Goal: Task Accomplishment & Management: Complete application form

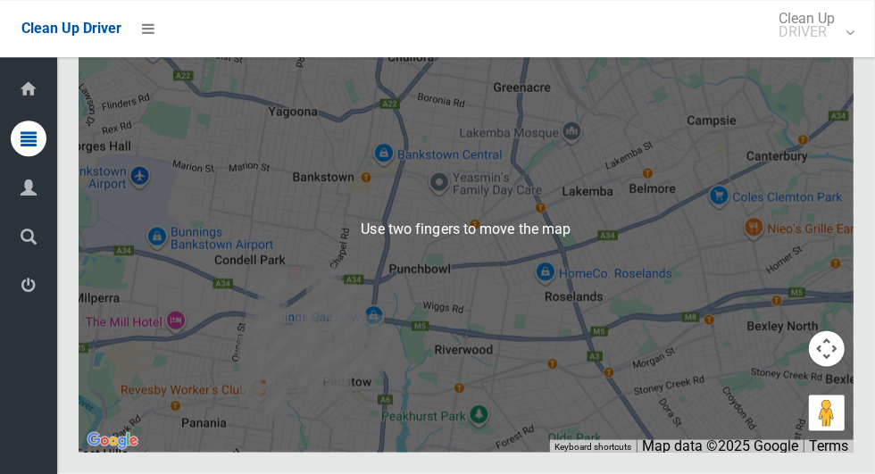
scroll to position [11522, 0]
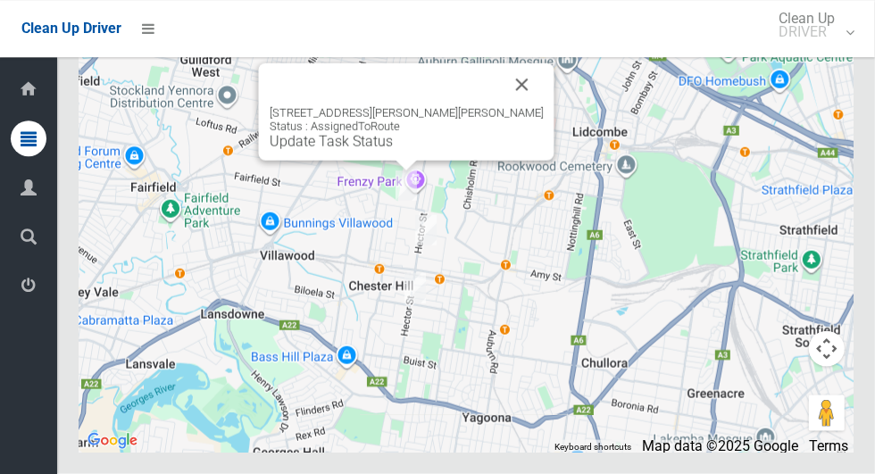
click at [384, 161] on div "3 Wolumba Street, CHESTER HILL NSW 2162 Status : AssignedToRoute Update Task St…" at bounding box center [407, 111] width 296 height 97
click at [373, 150] on link "Update Task Status" at bounding box center [331, 141] width 123 height 17
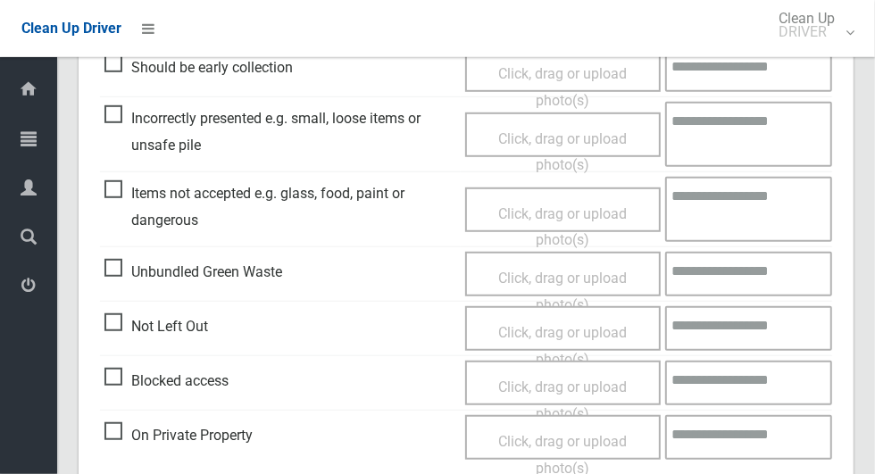
scroll to position [524, 0]
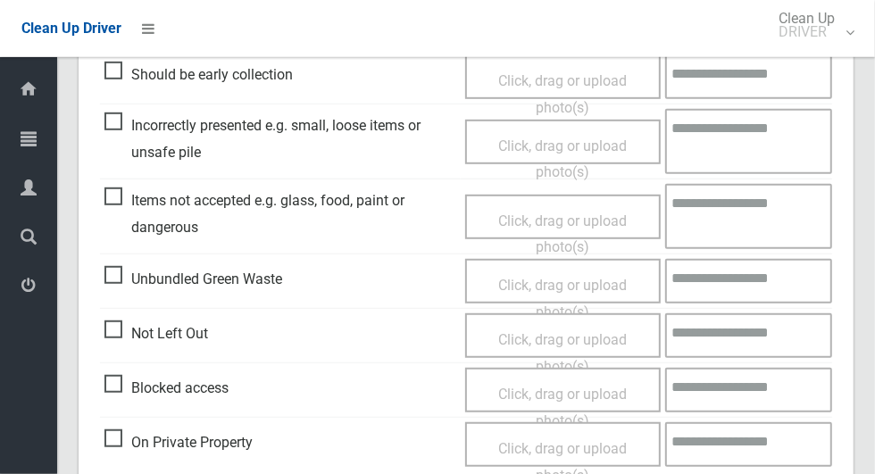
click at [125, 124] on span "Incorrectly presented e.g. small, loose items or unsafe pile" at bounding box center [280, 139] width 352 height 53
click at [560, 148] on span "Click, drag or upload photo(s)" at bounding box center [562, 160] width 129 height 44
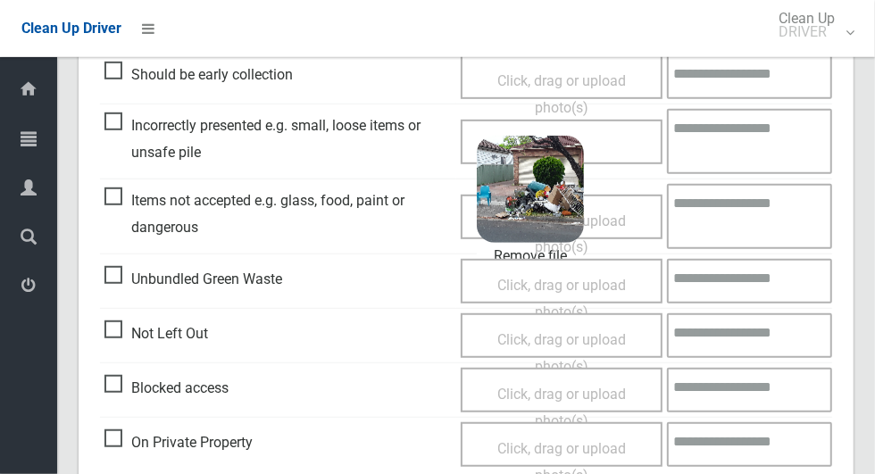
scroll to position [1150, 0]
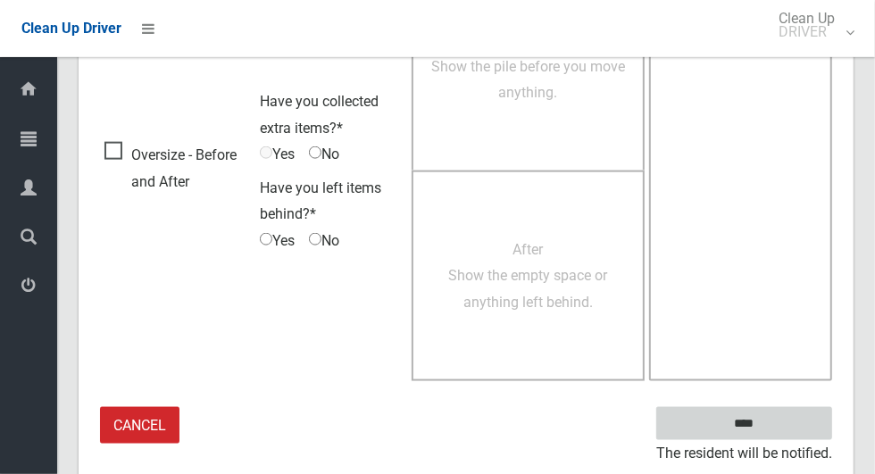
click at [797, 409] on input "****" at bounding box center [744, 423] width 176 height 33
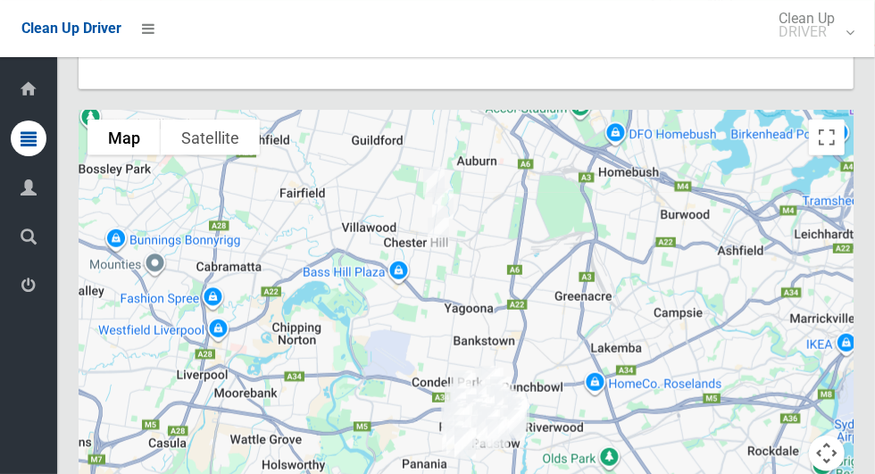
scroll to position [11370, 0]
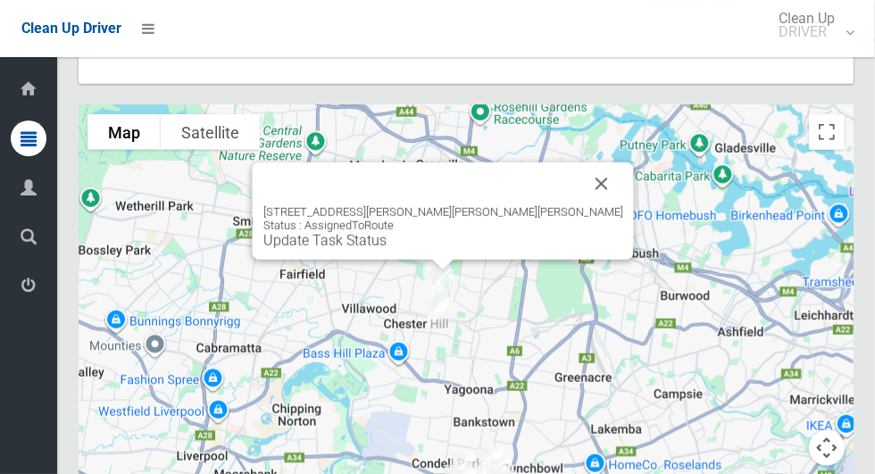
click at [387, 249] on link "Update Task Status" at bounding box center [324, 240] width 123 height 17
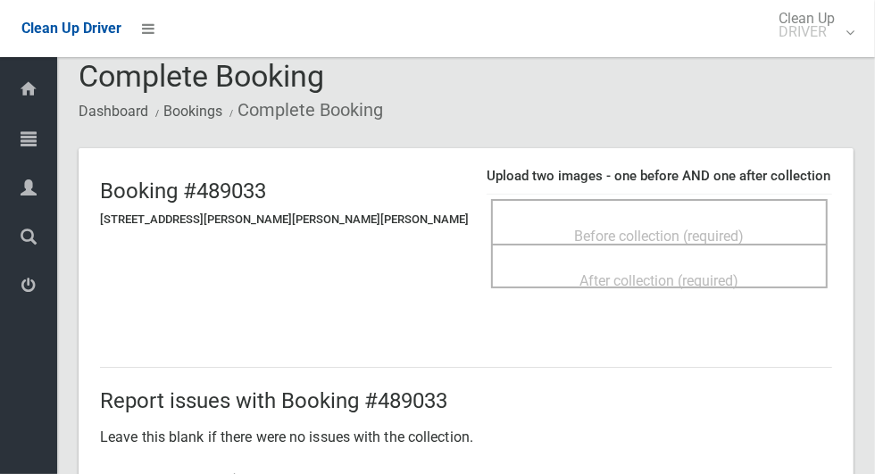
scroll to position [18, 0]
click at [656, 229] on span "Before collection (required)" at bounding box center [660, 237] width 170 height 17
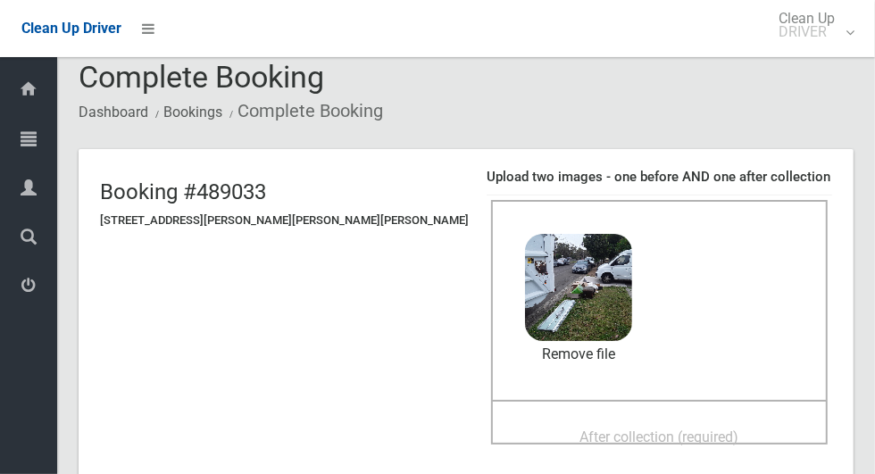
scroll to position [45, 0]
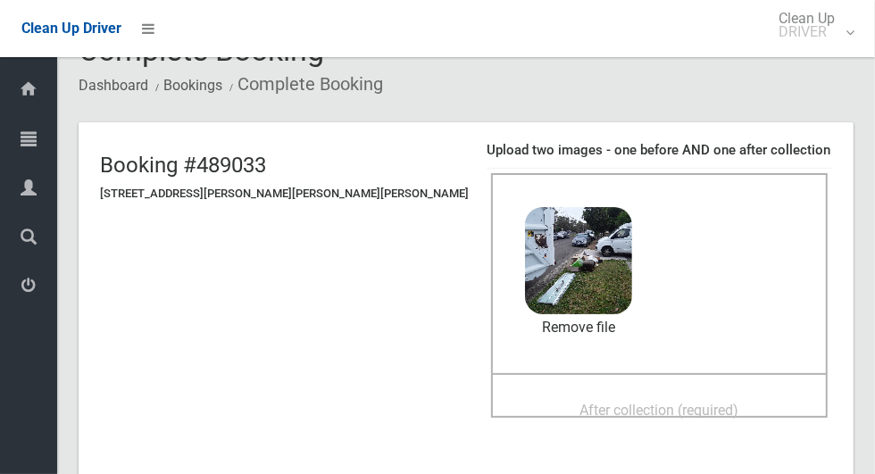
click at [690, 399] on div "After collection (required)" at bounding box center [659, 409] width 297 height 33
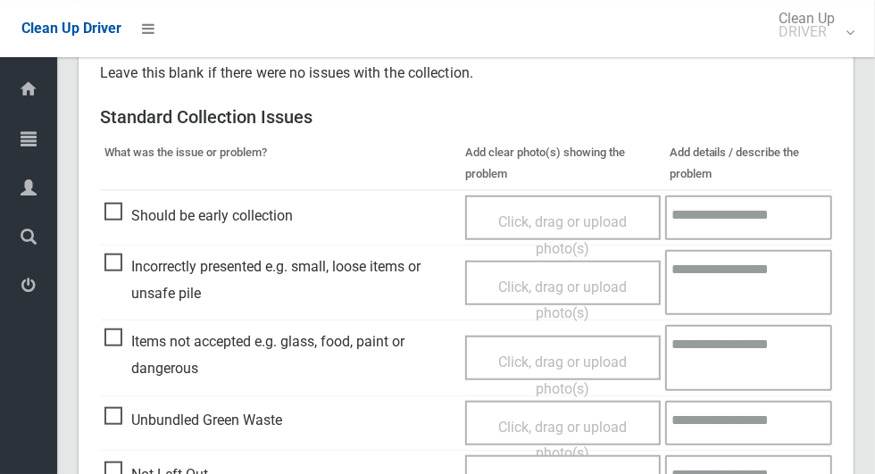
scroll to position [737, 0]
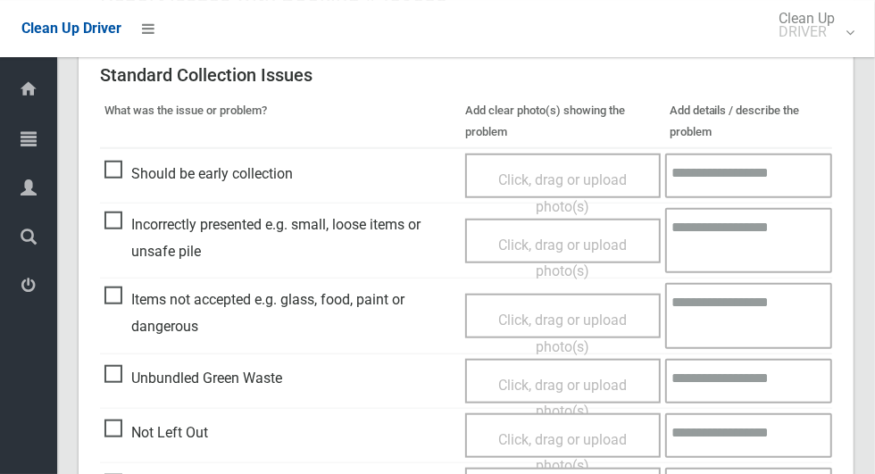
click at [131, 299] on span "Items not accepted e.g. glass, food, paint or dangerous" at bounding box center [280, 313] width 352 height 53
click at [118, 292] on span "Items not accepted e.g. glass, food, paint or dangerous" at bounding box center [280, 313] width 352 height 53
click at [547, 317] on span "Click, drag or upload photo(s)" at bounding box center [562, 334] width 129 height 44
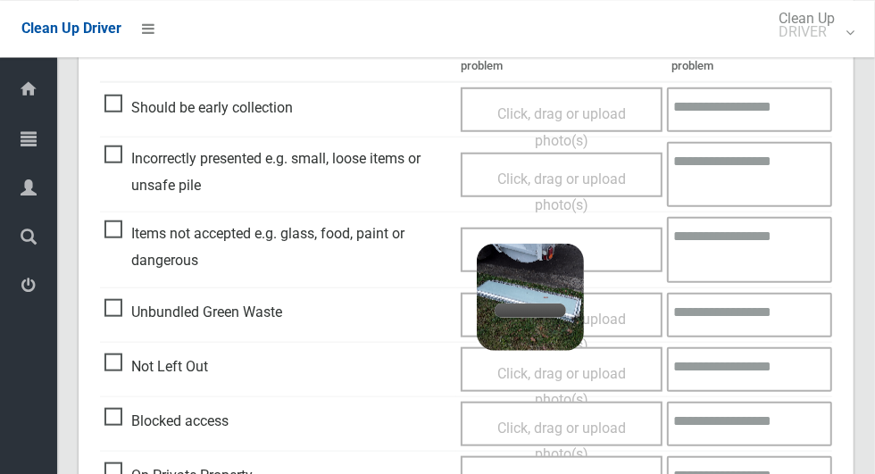
scroll to position [802, 0]
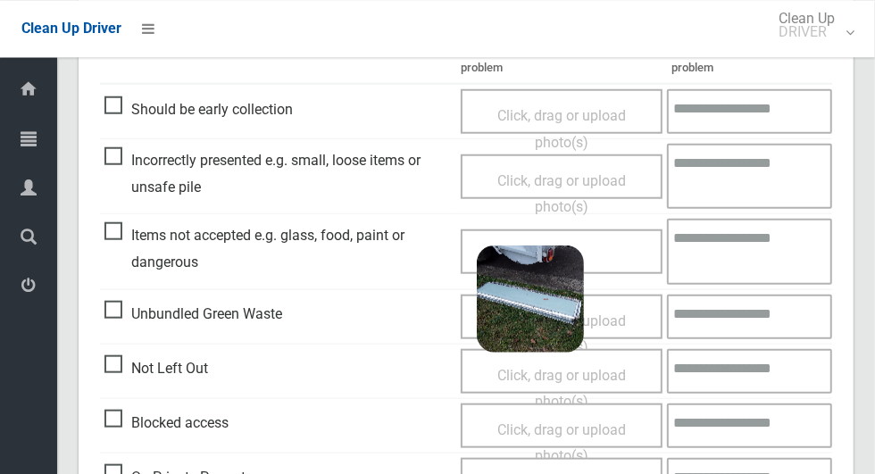
click at [772, 248] on textarea at bounding box center [749, 250] width 165 height 65
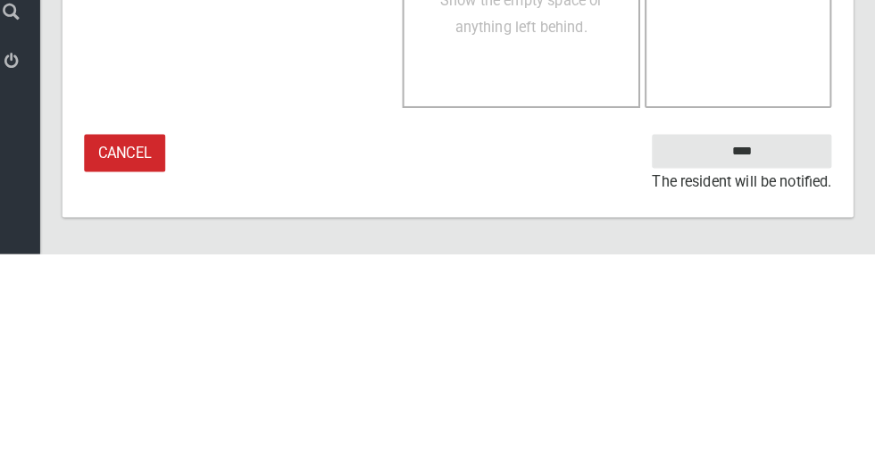
type textarea "*****"
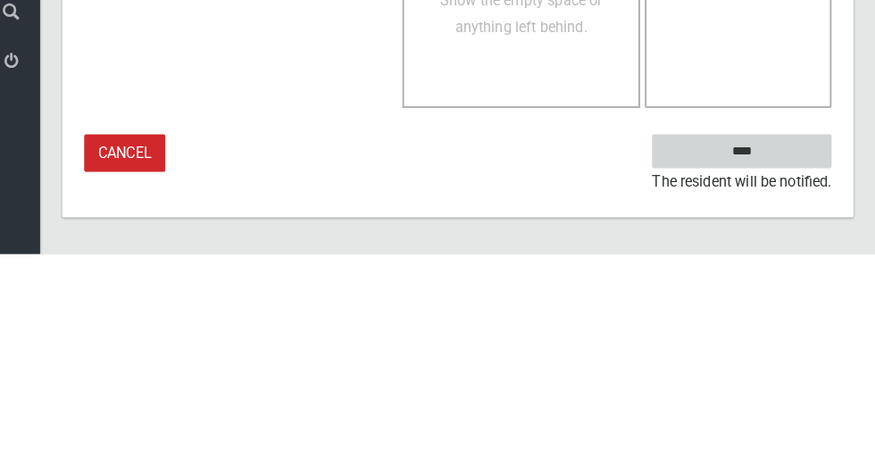
click at [780, 374] on input "****" at bounding box center [744, 373] width 176 height 33
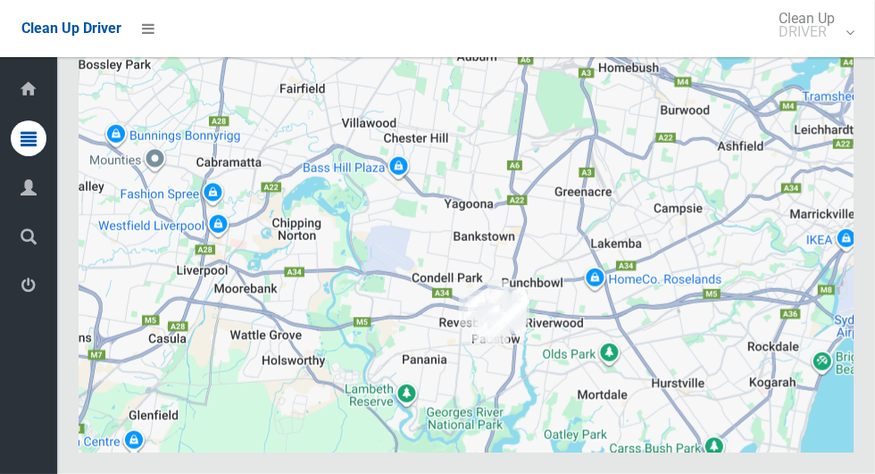
scroll to position [11529, 0]
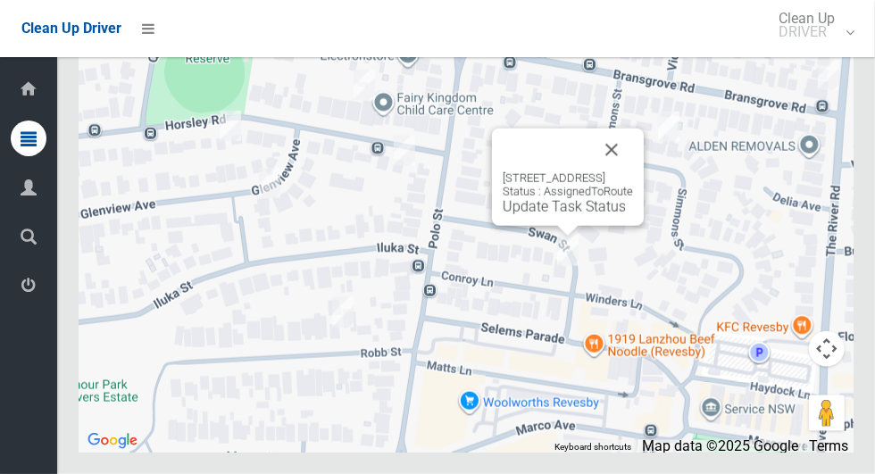
click at [630, 171] on button "Close" at bounding box center [611, 150] width 43 height 43
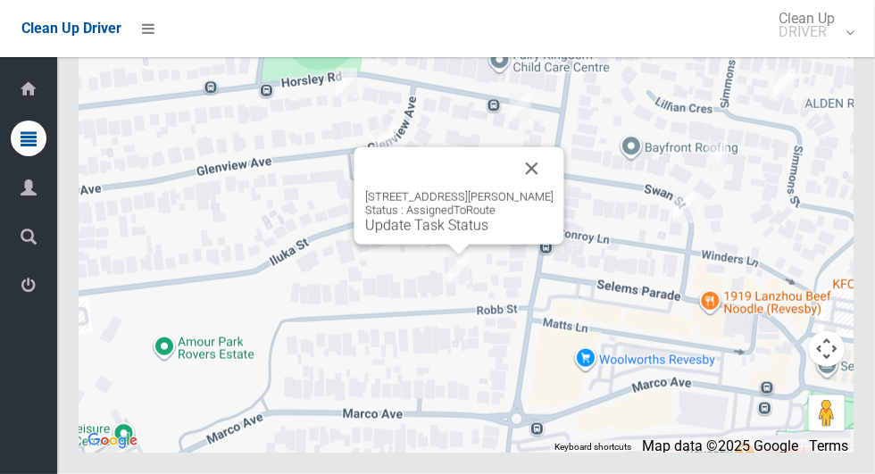
click at [524, 190] on button "Close" at bounding box center [532, 168] width 43 height 43
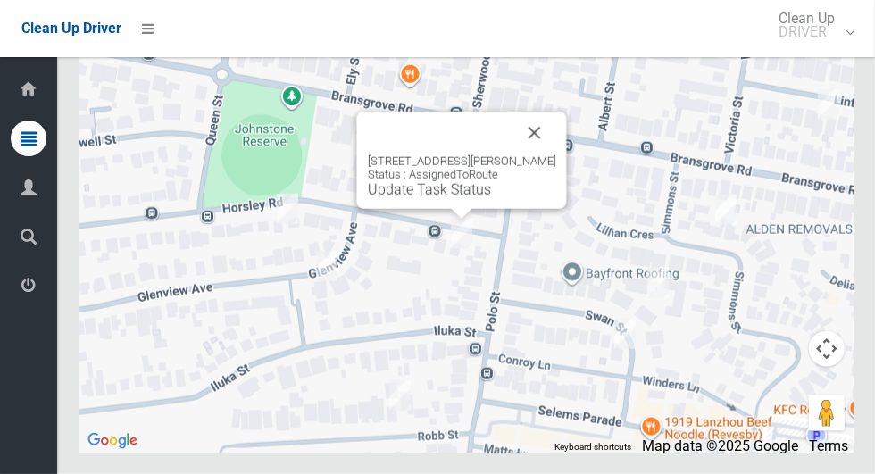
click at [520, 154] on button "Close" at bounding box center [534, 133] width 43 height 43
click at [525, 154] on button "Close" at bounding box center [534, 133] width 43 height 43
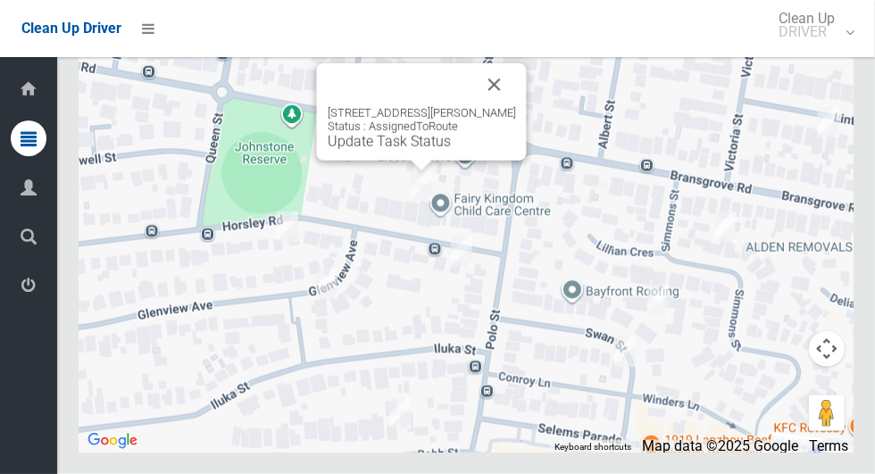
click at [495, 106] on button "Close" at bounding box center [494, 84] width 43 height 43
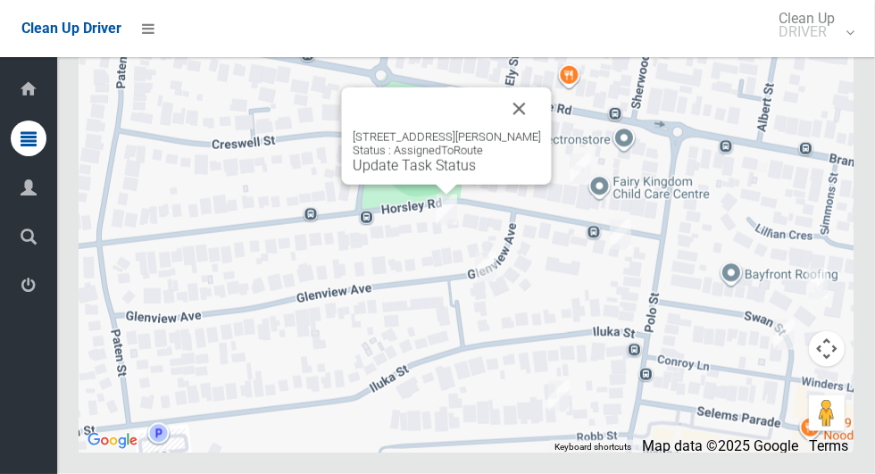
click at [511, 130] on button "Close" at bounding box center [519, 109] width 43 height 43
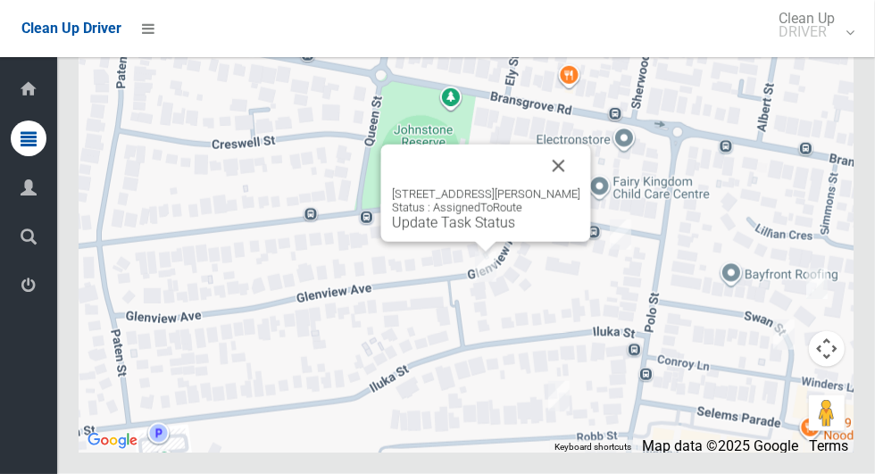
click at [559, 188] on button "Close" at bounding box center [559, 166] width 43 height 43
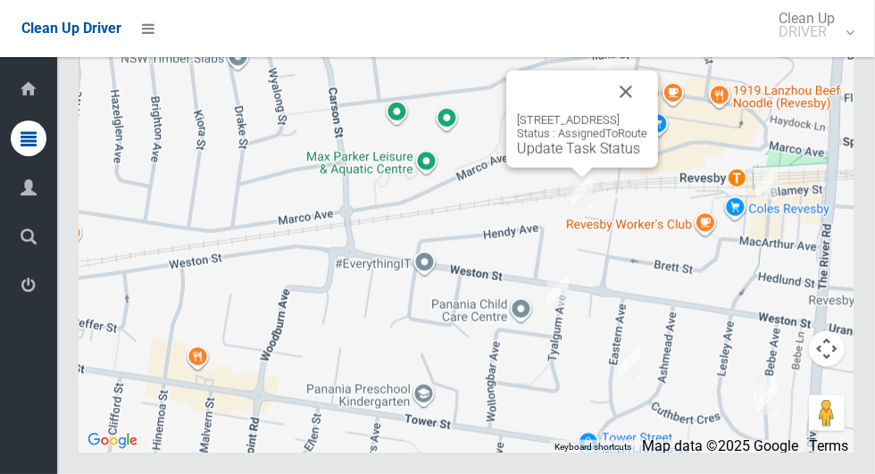
click at [647, 113] on button "Close" at bounding box center [626, 92] width 43 height 43
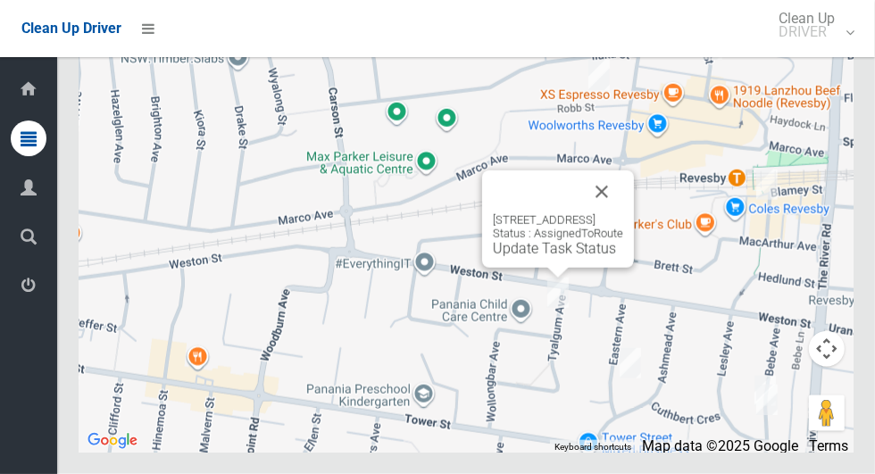
click at [623, 213] on button "Close" at bounding box center [601, 192] width 43 height 43
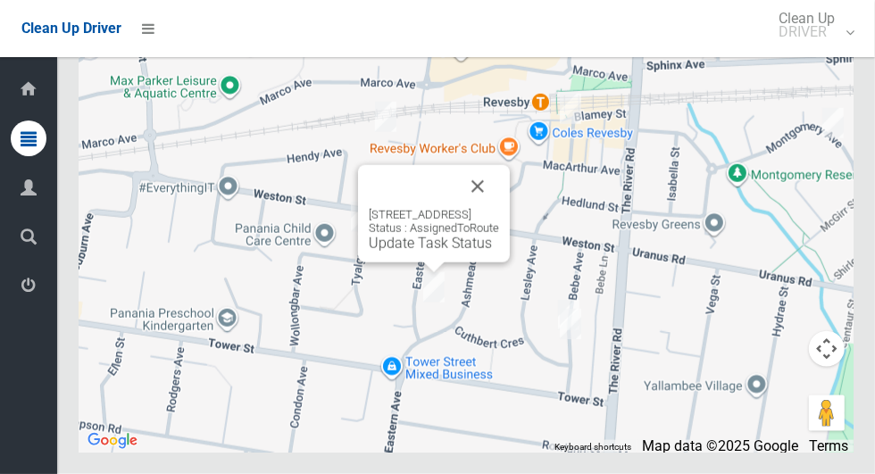
click at [499, 208] on button "Close" at bounding box center [477, 186] width 43 height 43
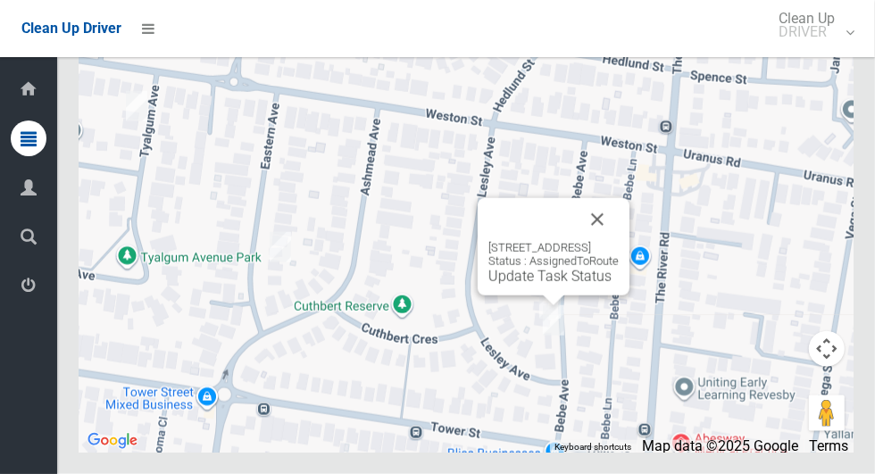
click at [619, 241] on button "Close" at bounding box center [597, 219] width 43 height 43
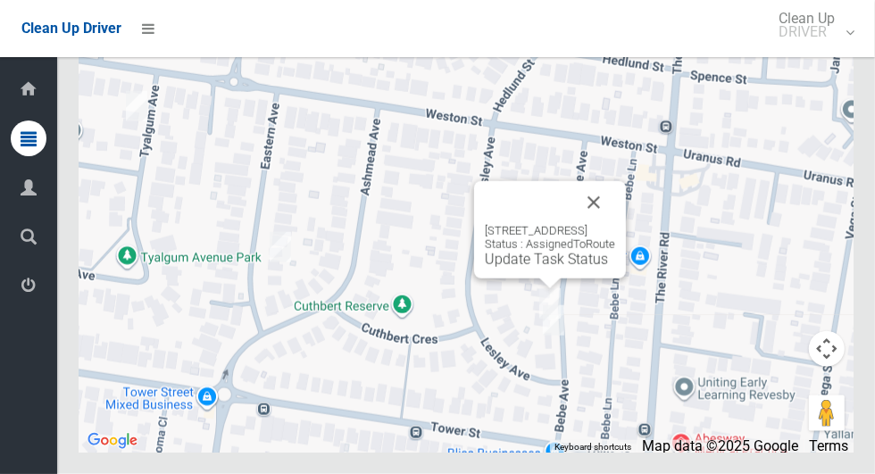
click at [615, 224] on button "Close" at bounding box center [593, 202] width 43 height 43
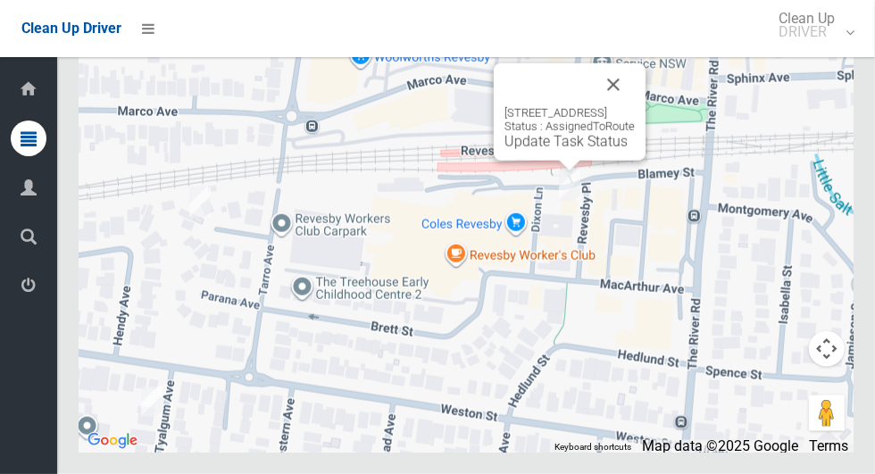
click at [635, 106] on button "Close" at bounding box center [613, 84] width 43 height 43
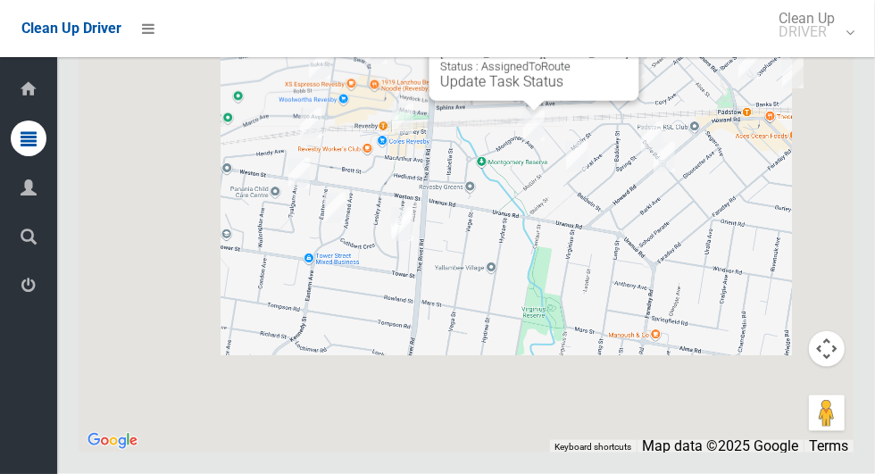
click at [619, 246] on div "26 Montgomery Avenue, REVESBY NSW 2212 Status : AssignedToRoute Update Task Sta…" at bounding box center [466, 229] width 775 height 447
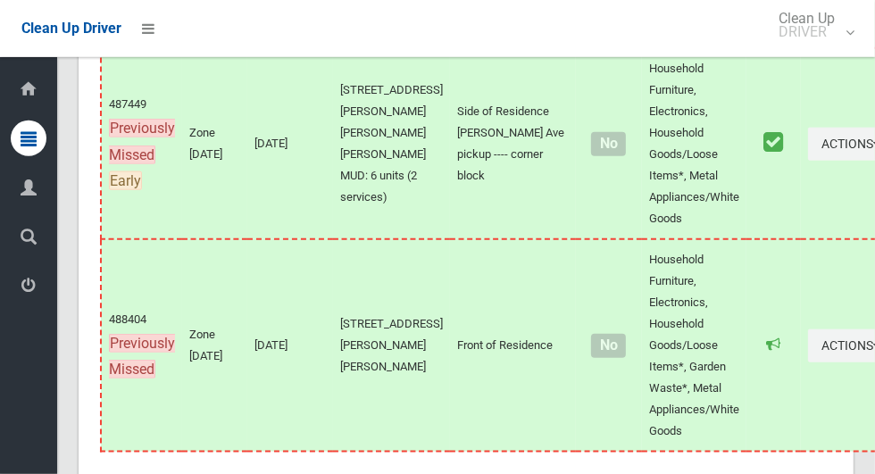
scroll to position [11528, 0]
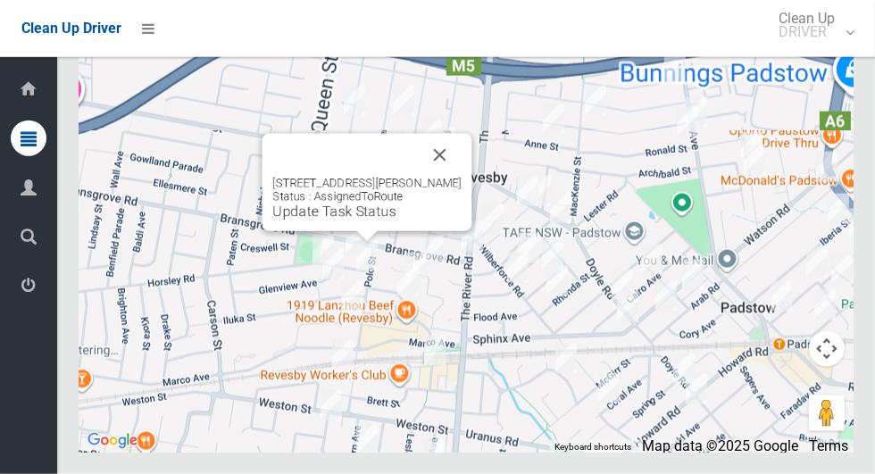
click at [427, 177] on button "Close" at bounding box center [440, 155] width 43 height 43
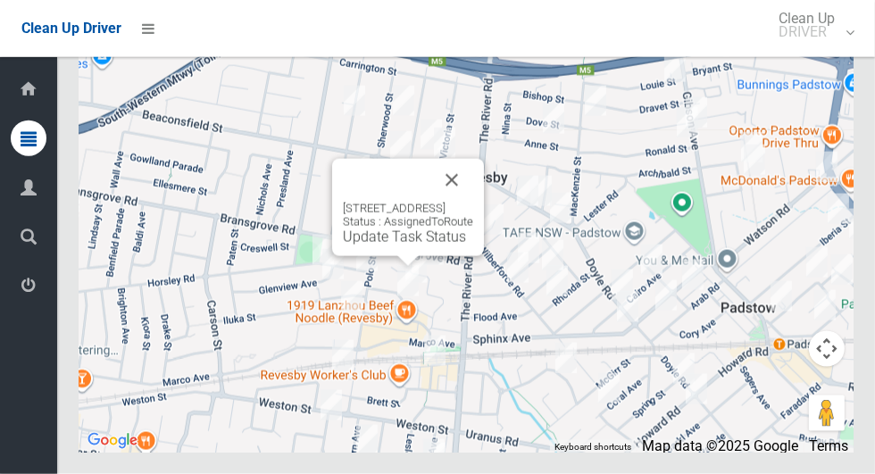
click at [473, 202] on button "Close" at bounding box center [451, 180] width 43 height 43
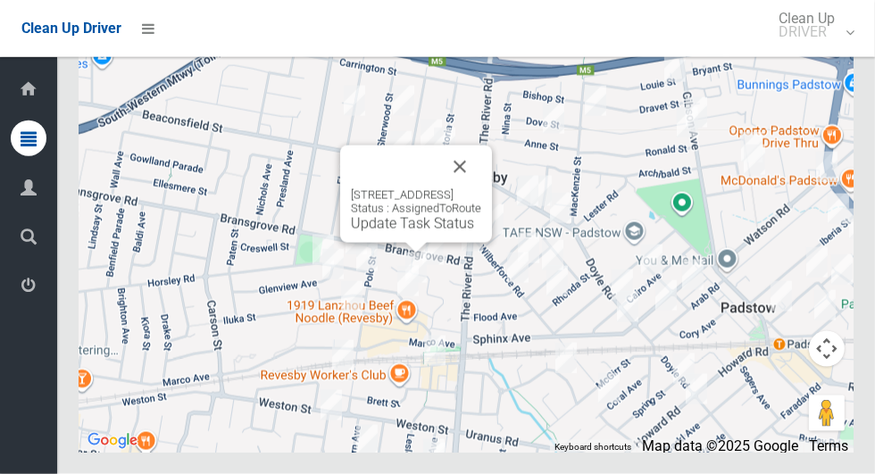
click at [420, 232] on link "Update Task Status" at bounding box center [412, 223] width 123 height 17
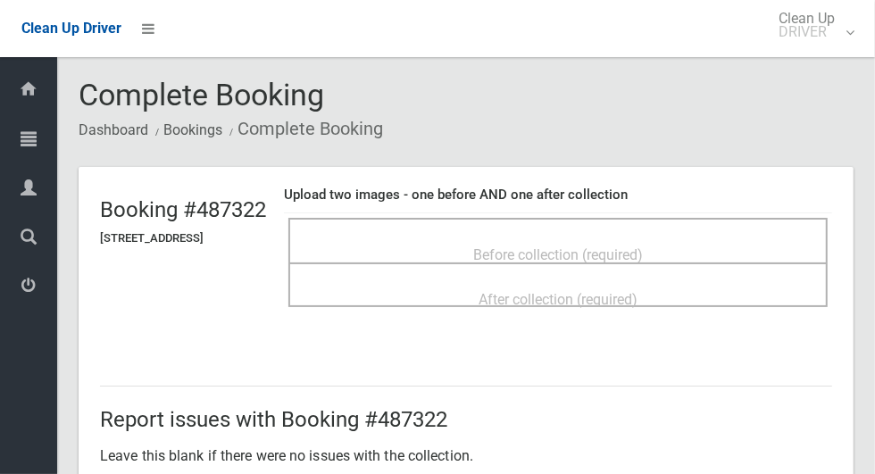
click at [689, 238] on div "Before collection (required)" at bounding box center [558, 254] width 500 height 33
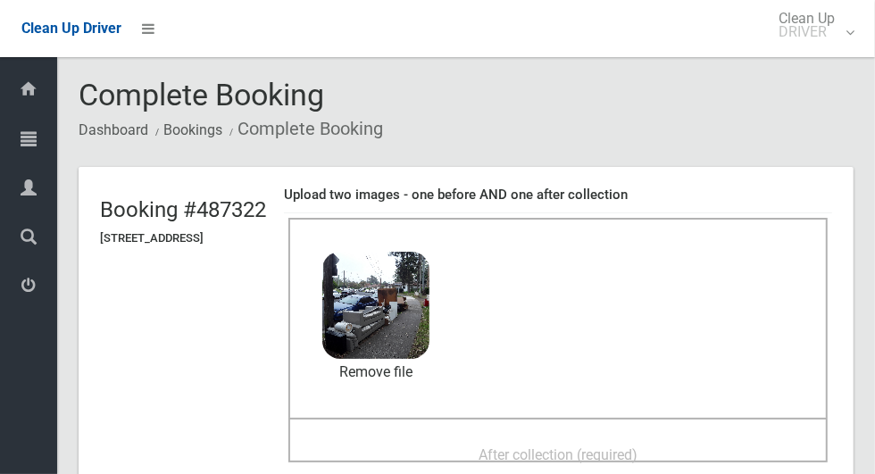
click at [708, 446] on div "After collection (required)" at bounding box center [558, 454] width 500 height 33
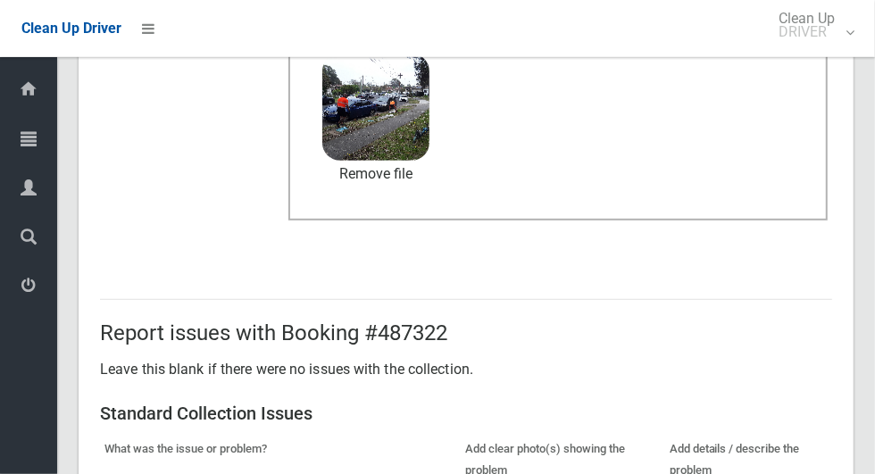
scroll to position [922, 0]
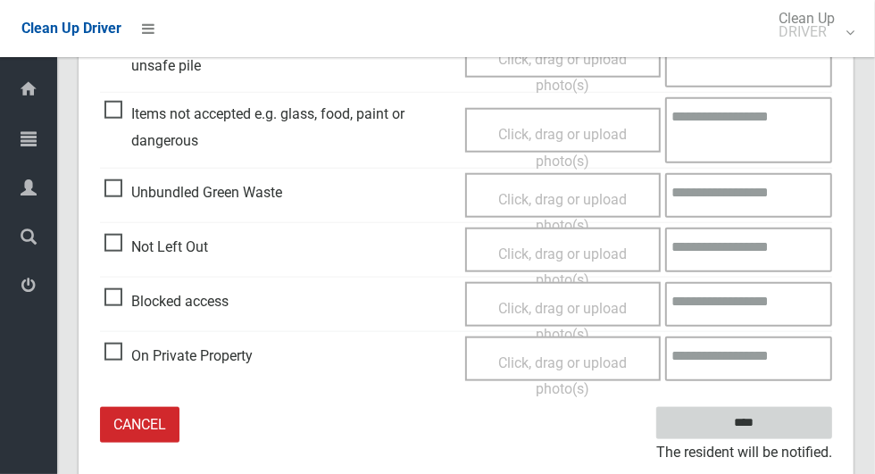
click at [798, 408] on input "****" at bounding box center [744, 423] width 176 height 33
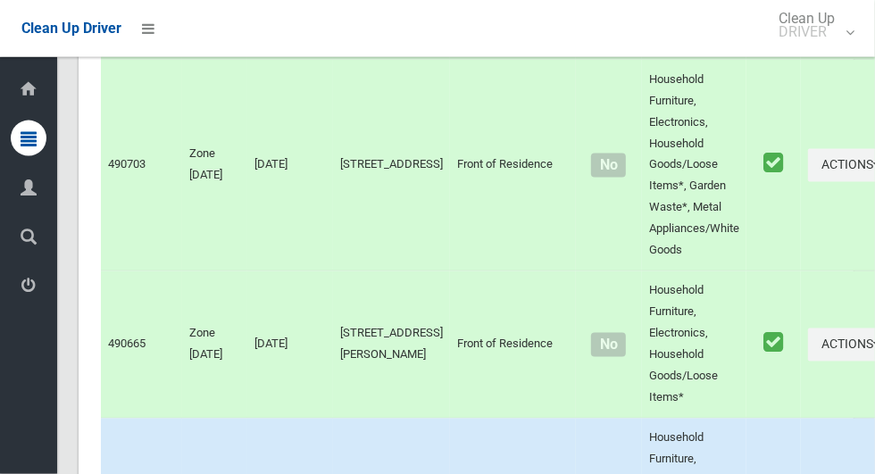
scroll to position [11529, 0]
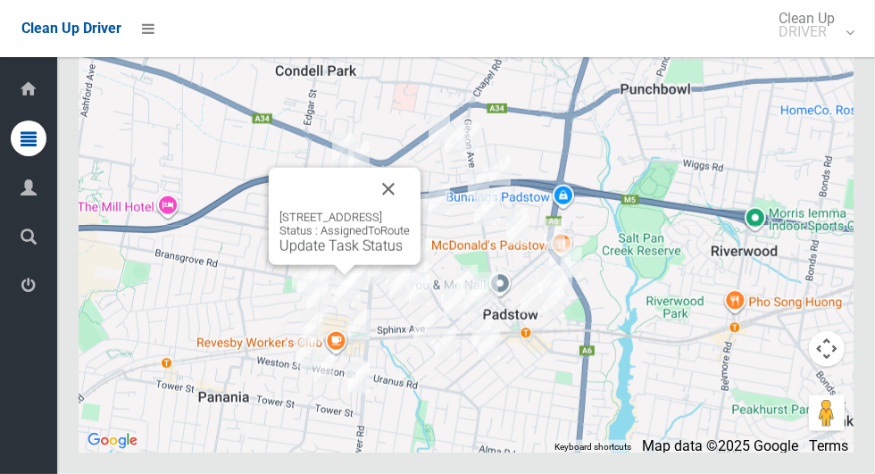
click at [349, 255] on link "Update Task Status" at bounding box center [341, 246] width 123 height 17
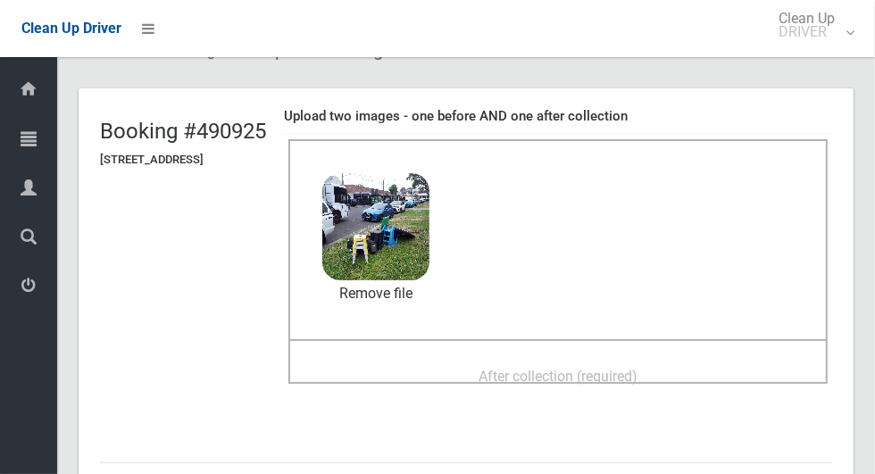
scroll to position [86, 0]
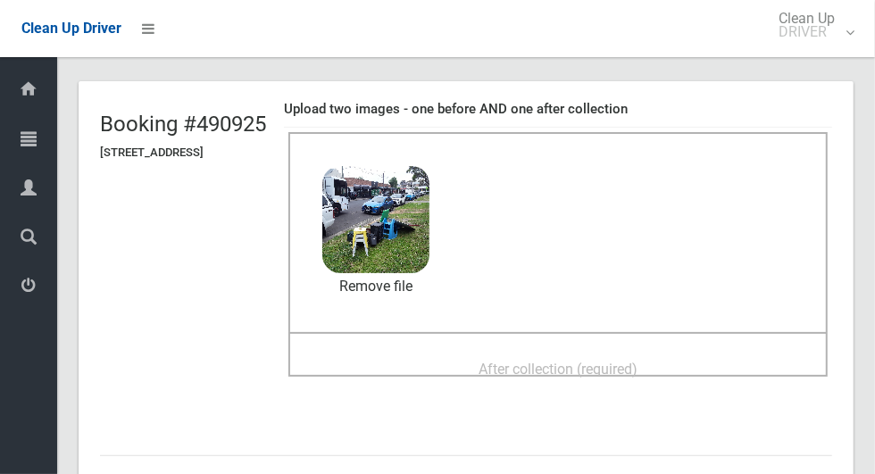
click at [723, 352] on div "After collection (required)" at bounding box center [558, 368] width 500 height 33
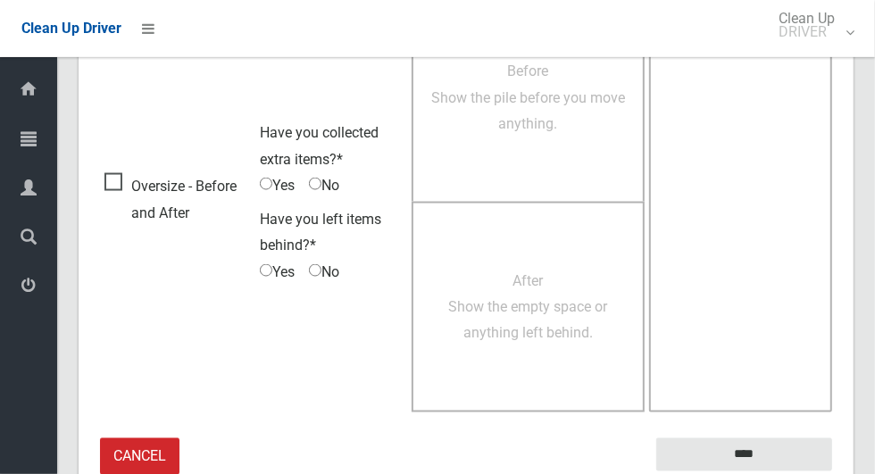
scroll to position [1461, 0]
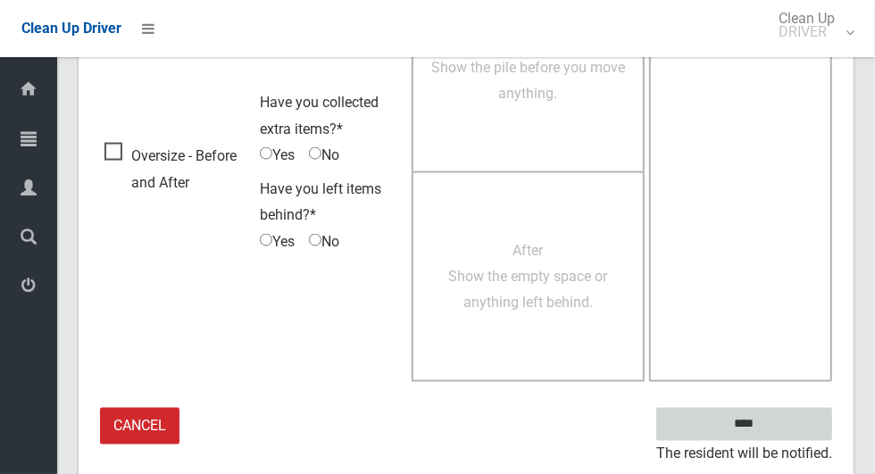
click at [789, 425] on input "****" at bounding box center [744, 424] width 176 height 33
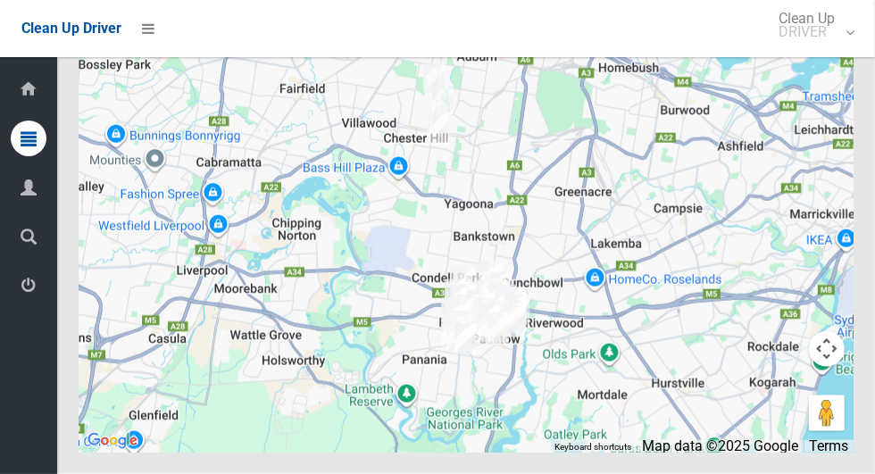
scroll to position [11525, 0]
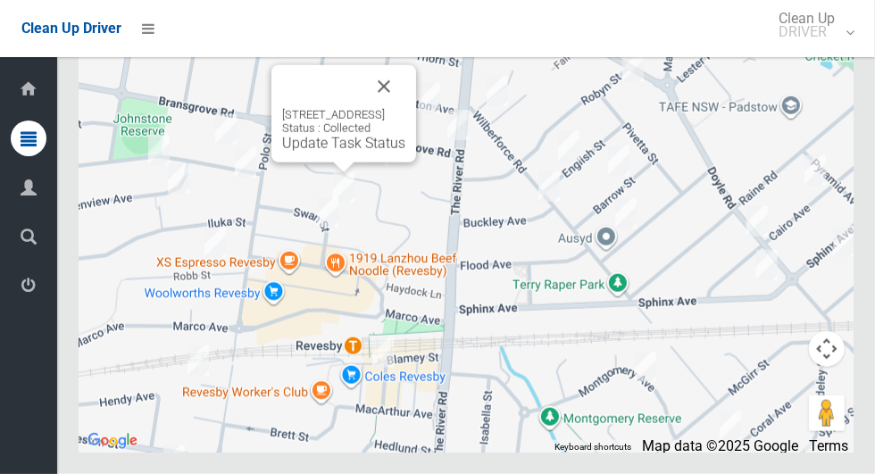
click at [405, 108] on button "Close" at bounding box center [384, 86] width 43 height 43
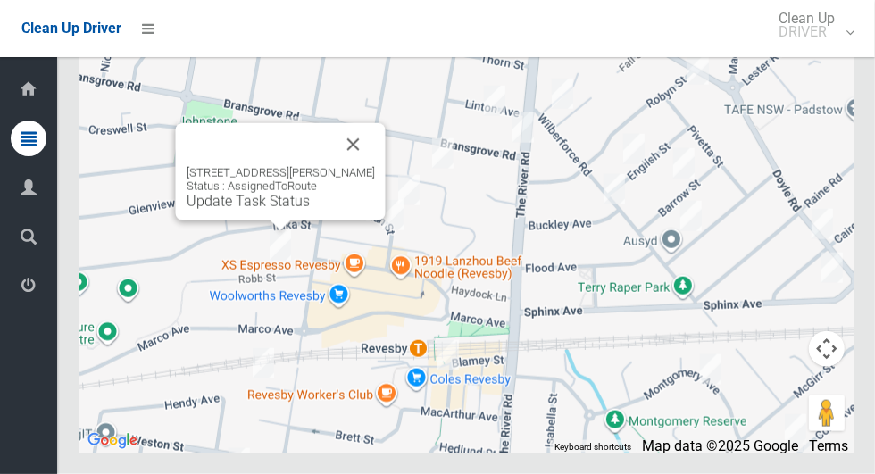
click at [350, 166] on button "Close" at bounding box center [353, 144] width 43 height 43
click at [281, 210] on link "Update Task Status" at bounding box center [248, 201] width 123 height 17
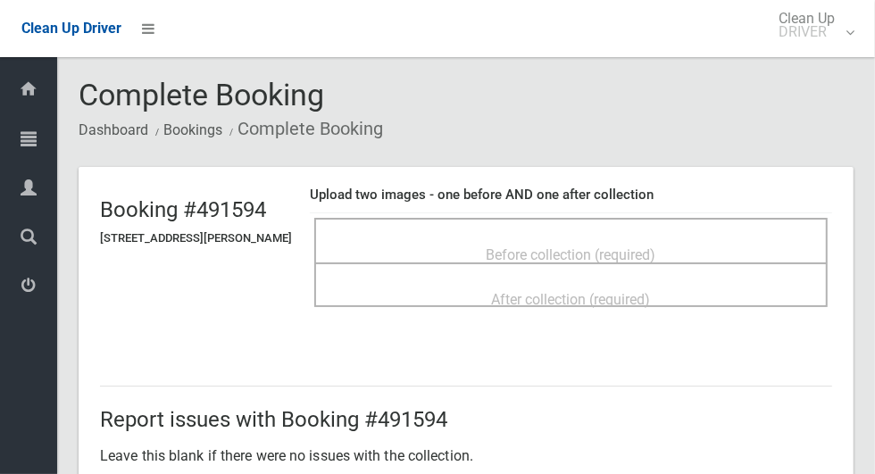
scroll to position [1, 0]
click at [783, 244] on div "Before collection (required)" at bounding box center [571, 253] width 474 height 33
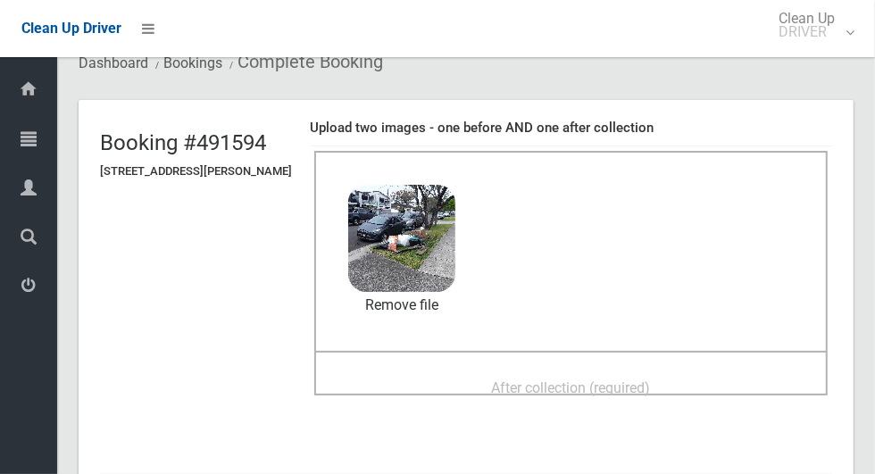
scroll to position [73, 0]
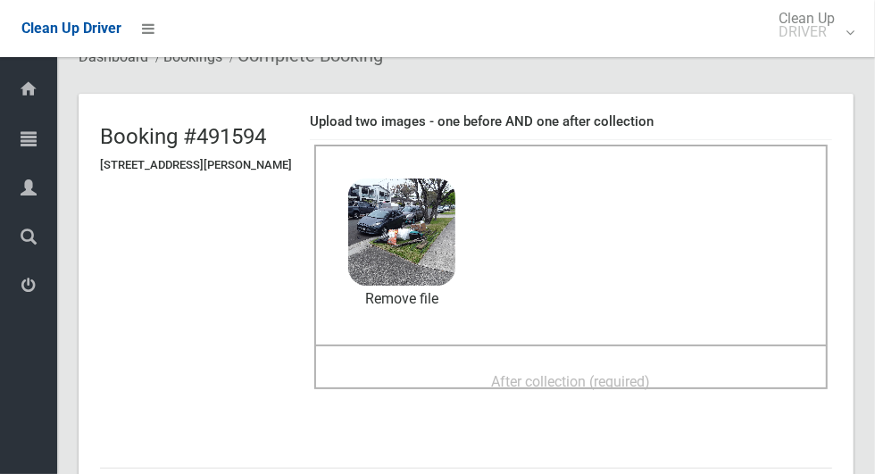
click at [698, 371] on div "After collection (required)" at bounding box center [571, 380] width 474 height 33
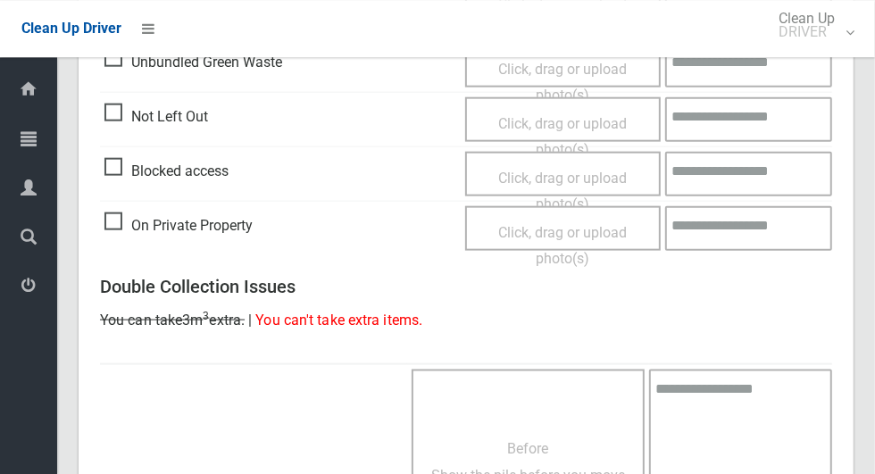
scroll to position [1461, 0]
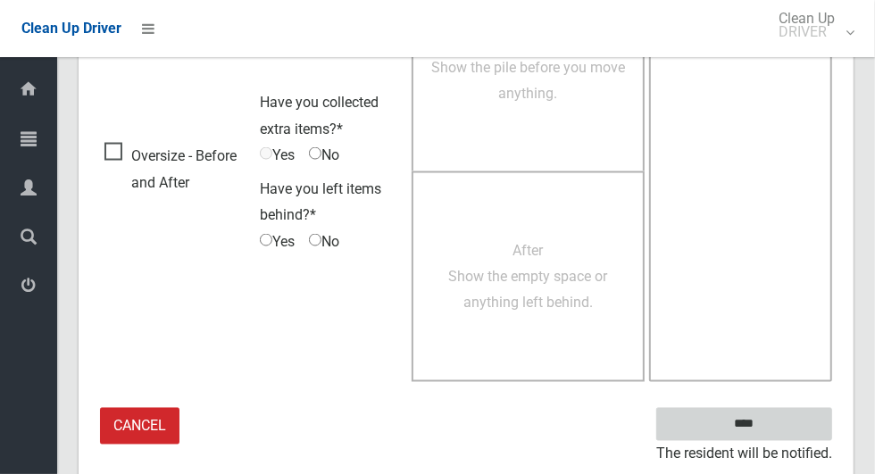
click at [796, 417] on input "****" at bounding box center [744, 424] width 176 height 33
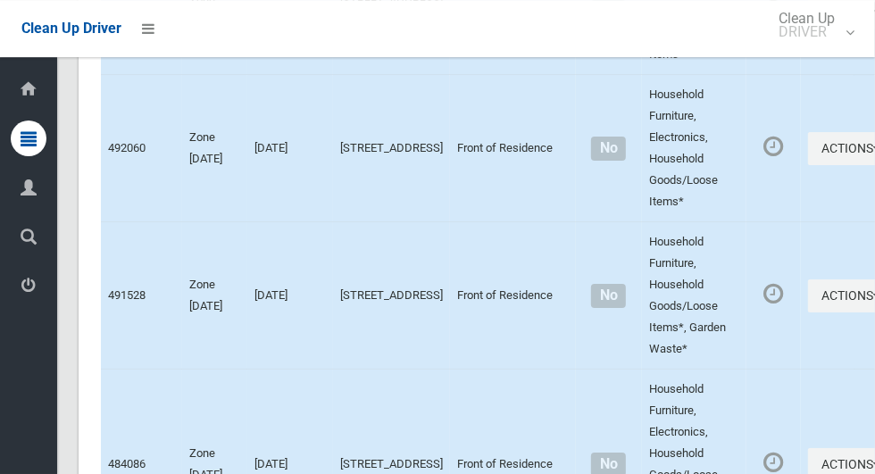
scroll to position [11529, 0]
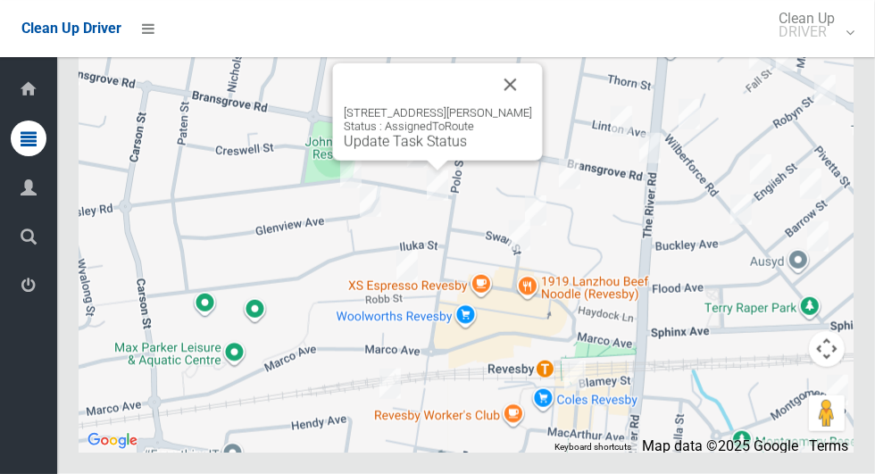
click at [428, 150] on link "Update Task Status" at bounding box center [405, 141] width 123 height 17
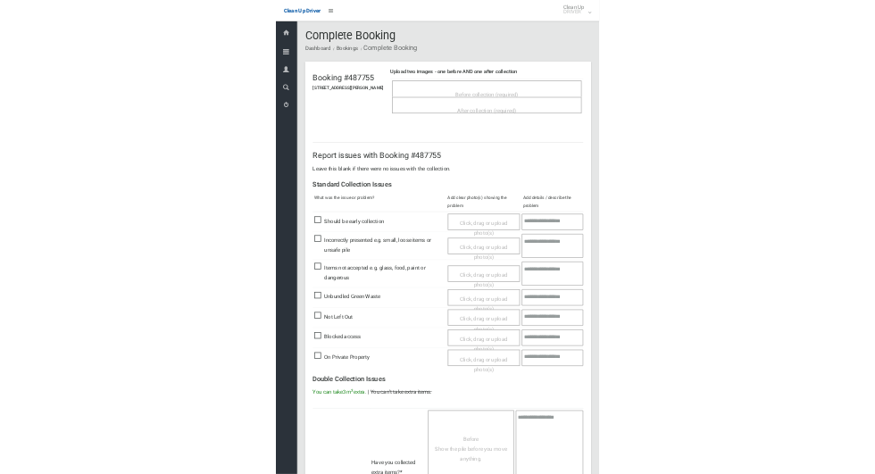
scroll to position [25, 0]
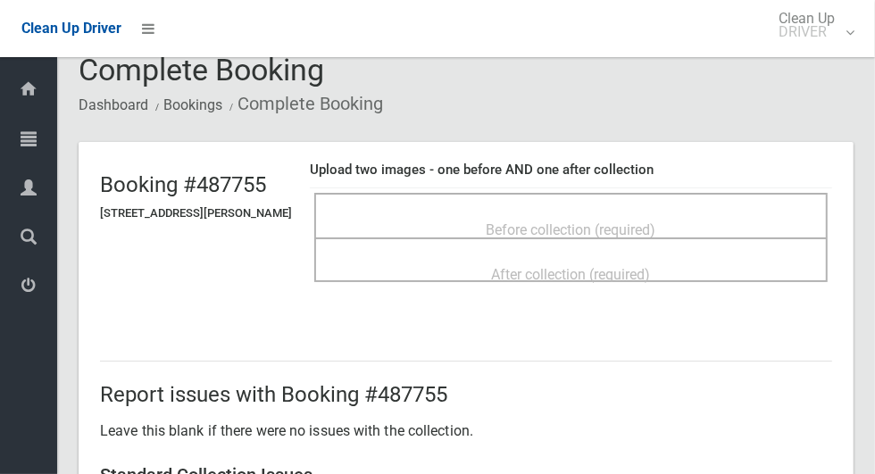
click at [606, 221] on span "Before collection (required)" at bounding box center [572, 229] width 170 height 17
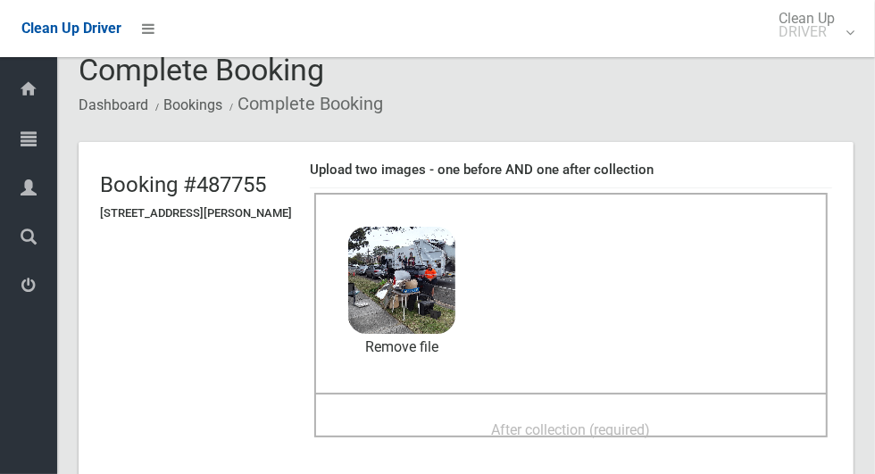
click at [700, 413] on div "After collection (required)" at bounding box center [571, 429] width 474 height 33
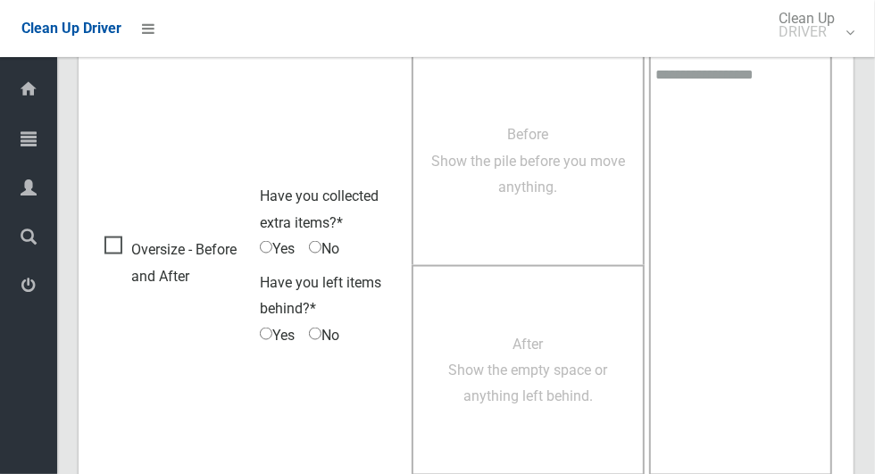
scroll to position [1461, 0]
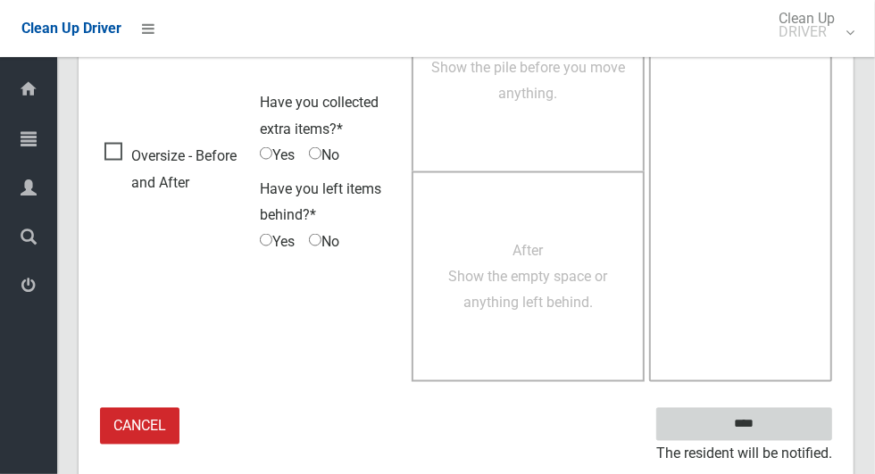
click at [806, 408] on input "****" at bounding box center [744, 424] width 176 height 33
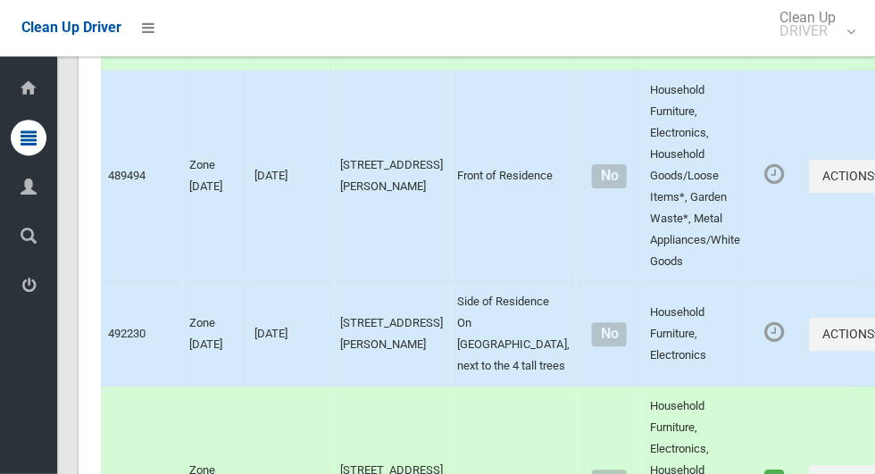
scroll to position [11529, 0]
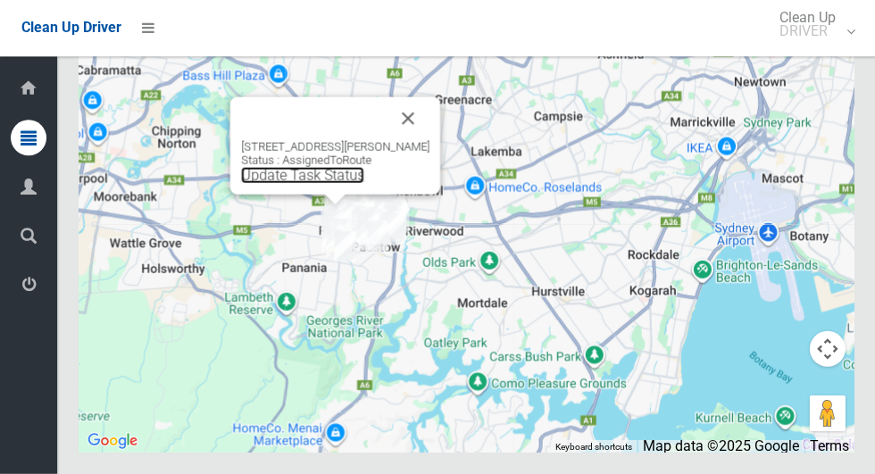
click at [325, 184] on link "Update Task Status" at bounding box center [302, 175] width 123 height 17
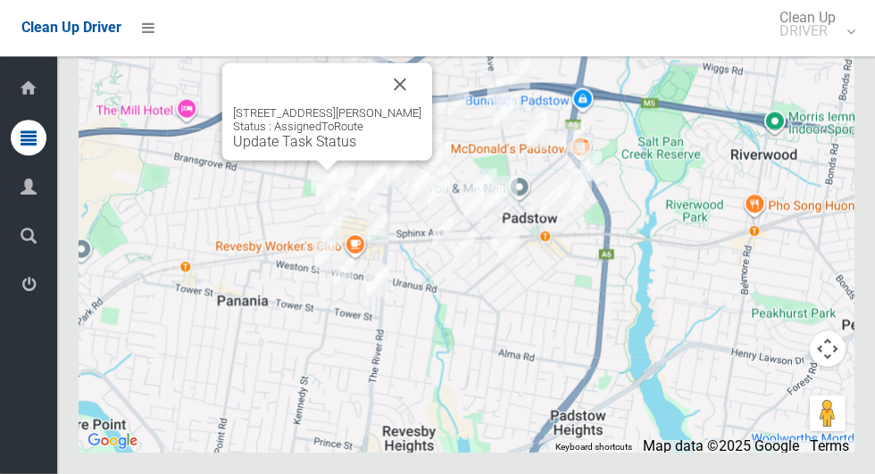
click at [410, 106] on button "Close" at bounding box center [400, 84] width 43 height 43
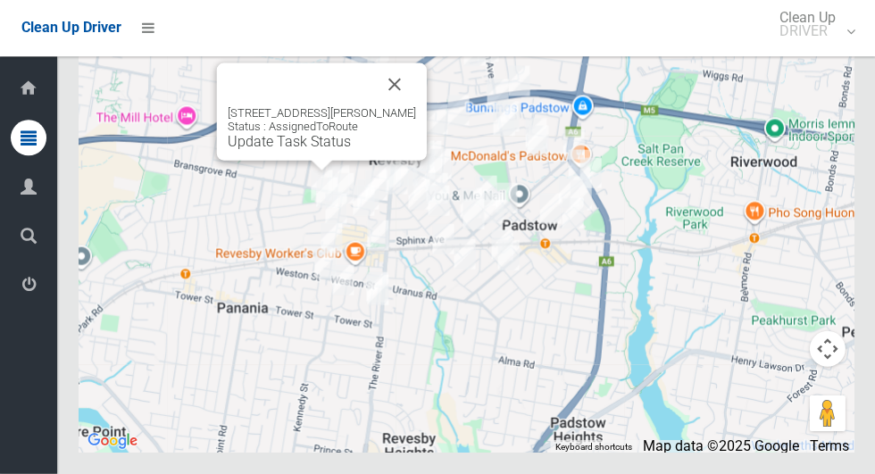
click at [306, 150] on link "Update Task Status" at bounding box center [289, 141] width 123 height 17
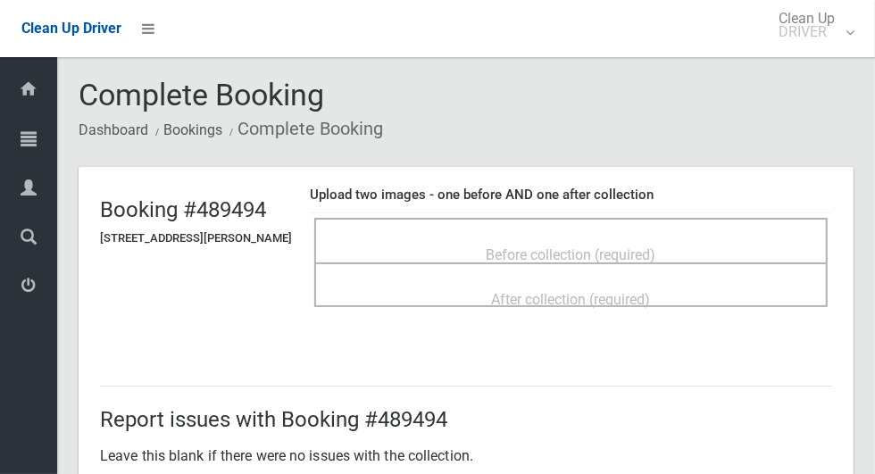
click at [752, 238] on div "Before collection (required)" at bounding box center [571, 254] width 474 height 33
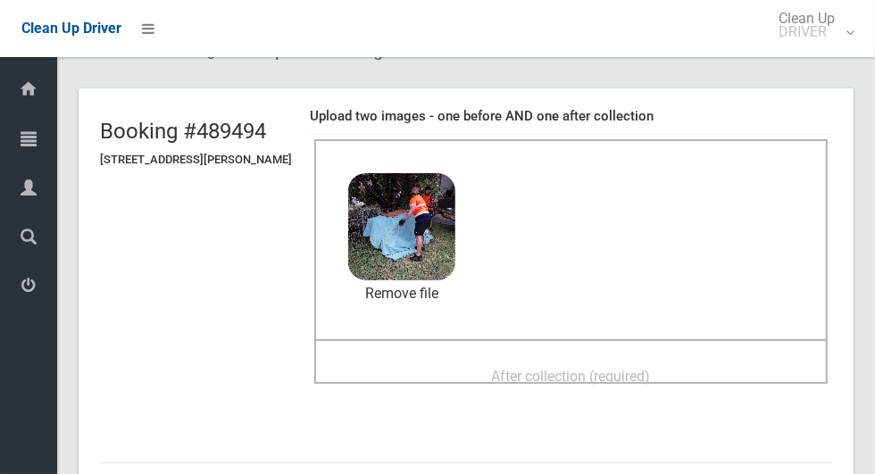
scroll to position [75, 0]
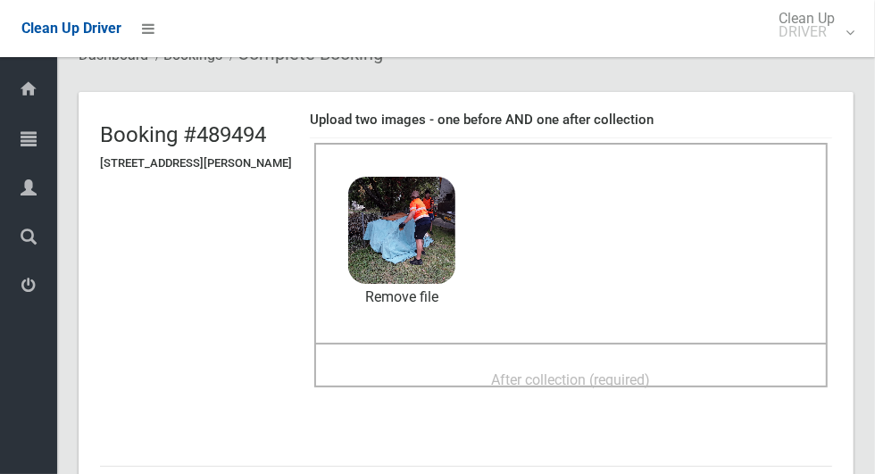
click at [720, 363] on div "After collection (required)" at bounding box center [571, 379] width 474 height 33
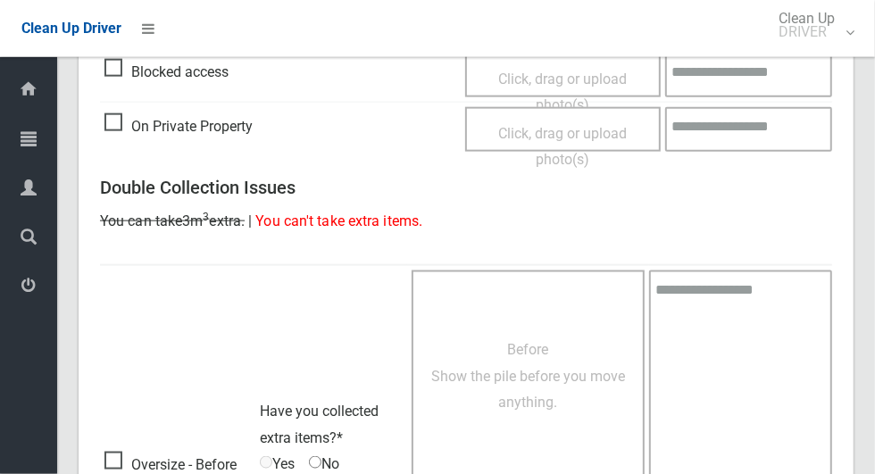
scroll to position [1461, 0]
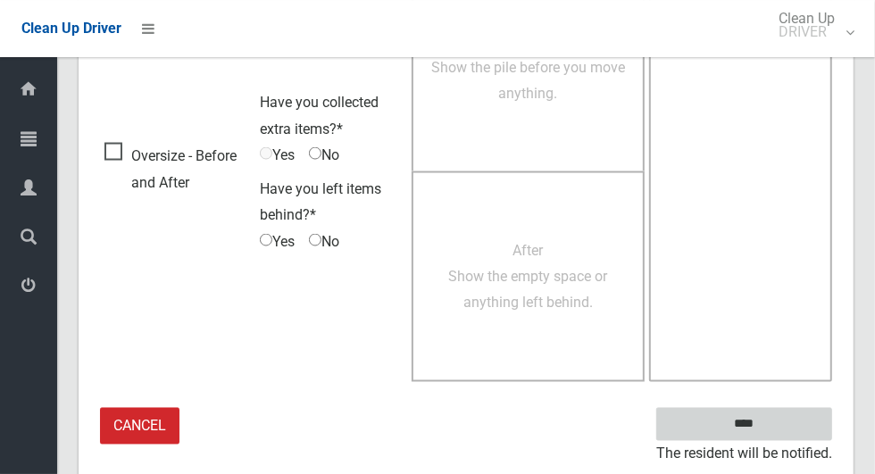
click at [816, 422] on input "****" at bounding box center [744, 424] width 176 height 33
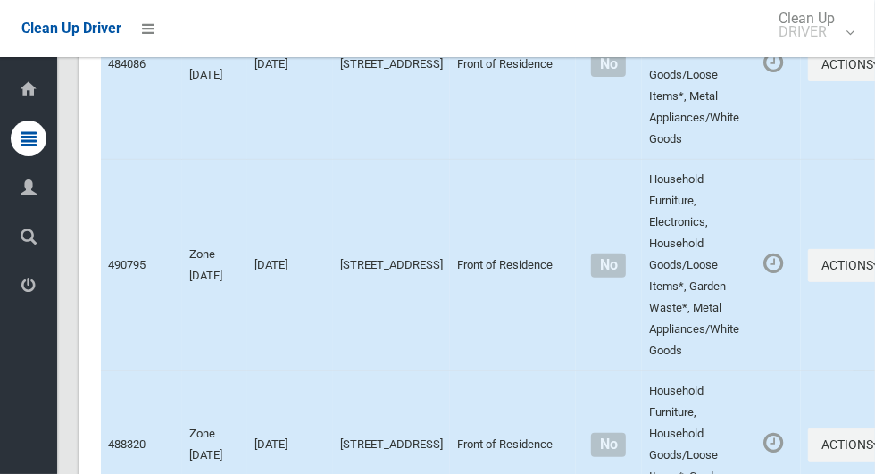
scroll to position [11529, 0]
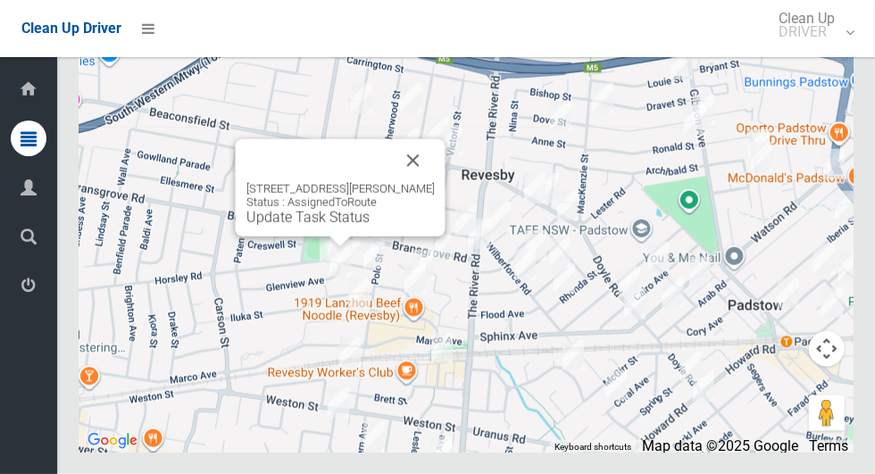
click at [434, 182] on button "Close" at bounding box center [413, 160] width 43 height 43
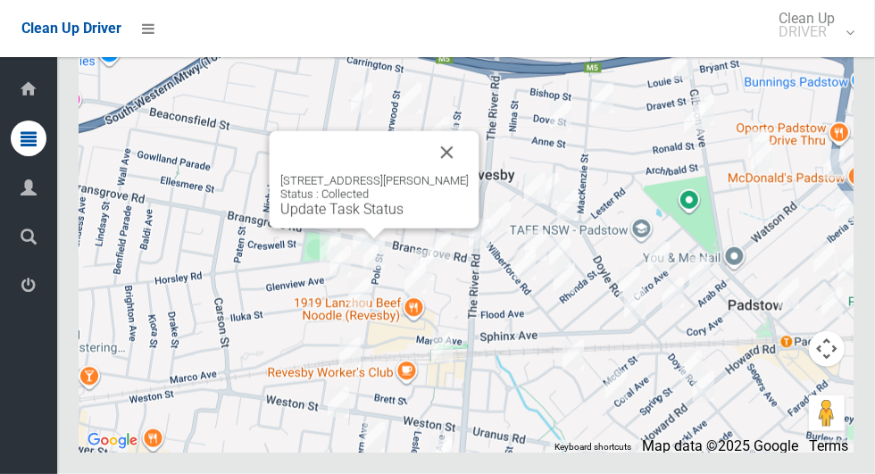
click at [449, 174] on button "Close" at bounding box center [447, 152] width 43 height 43
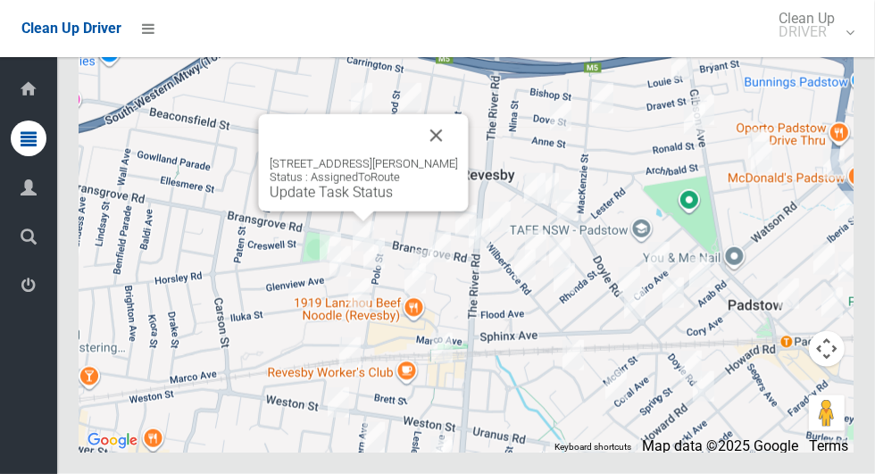
click at [448, 157] on button "Close" at bounding box center [436, 135] width 43 height 43
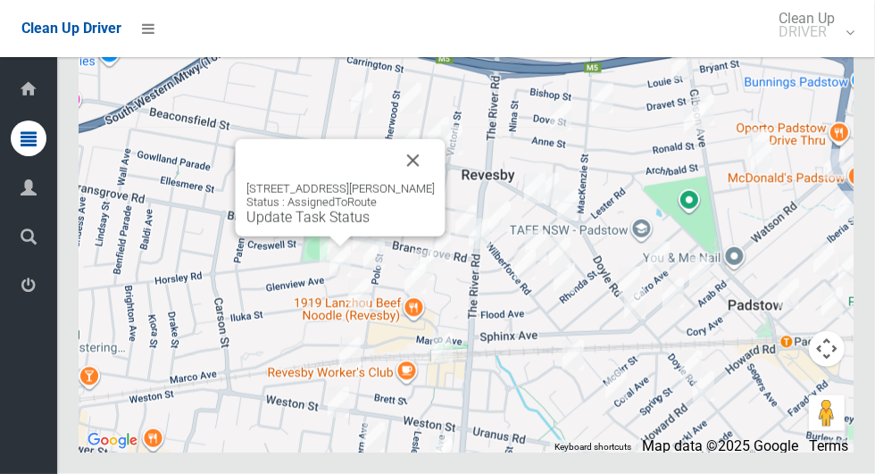
click at [410, 182] on button "Close" at bounding box center [413, 160] width 43 height 43
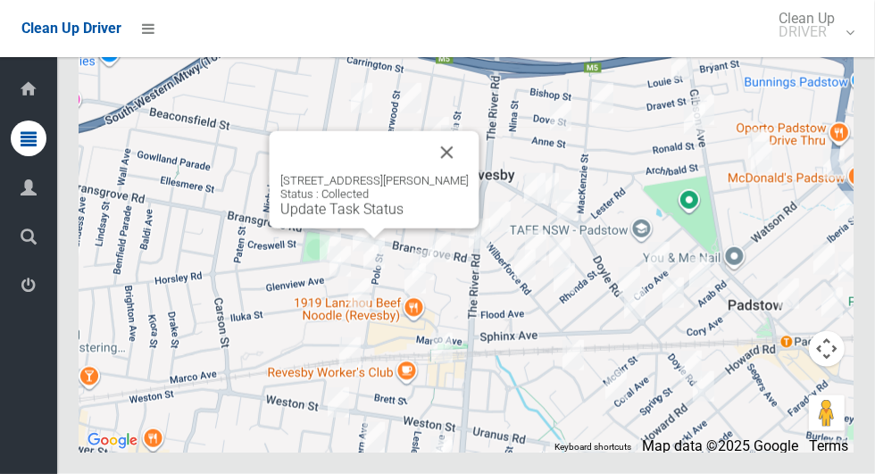
click at [446, 174] on button "Close" at bounding box center [447, 152] width 43 height 43
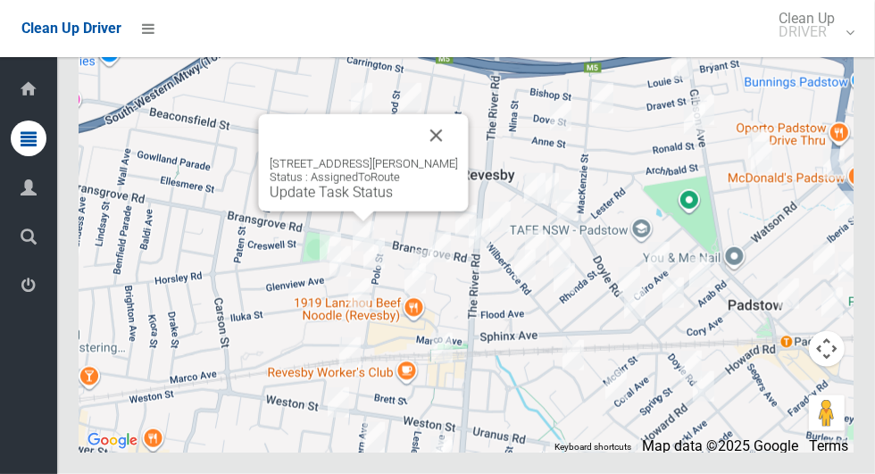
click at [434, 157] on button "Close" at bounding box center [436, 135] width 43 height 43
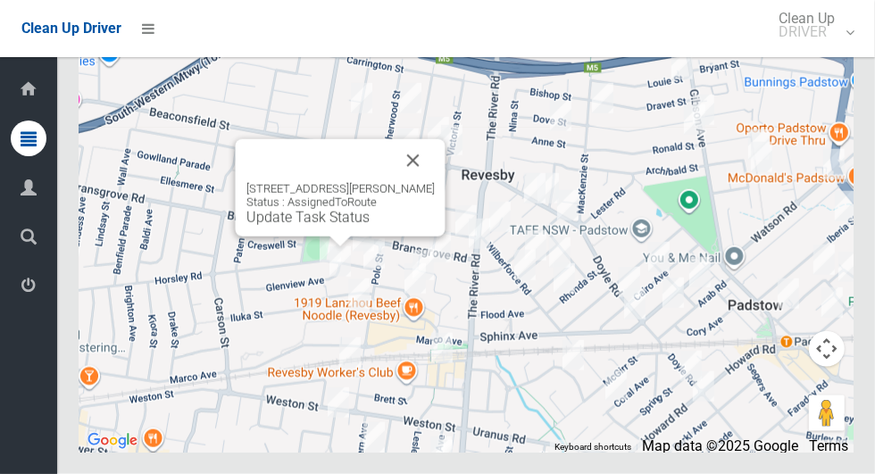
click at [422, 182] on button "Close" at bounding box center [413, 160] width 43 height 43
click at [405, 182] on button "Close" at bounding box center [413, 160] width 43 height 43
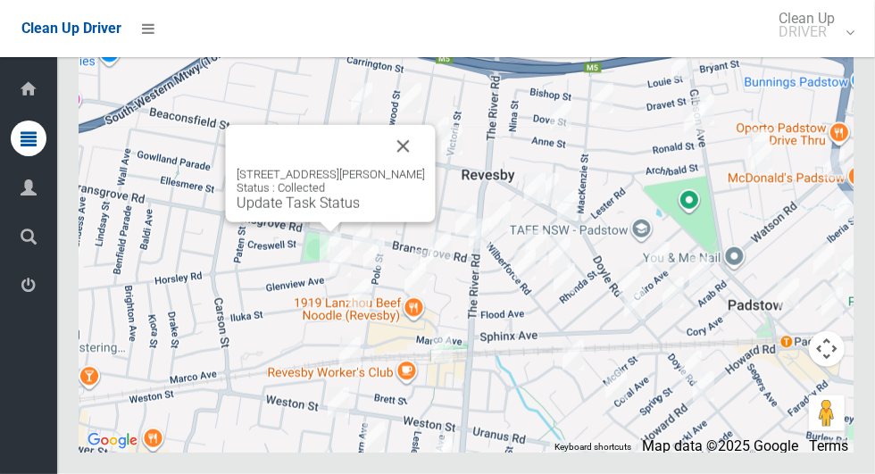
click at [400, 168] on button "Close" at bounding box center [403, 146] width 43 height 43
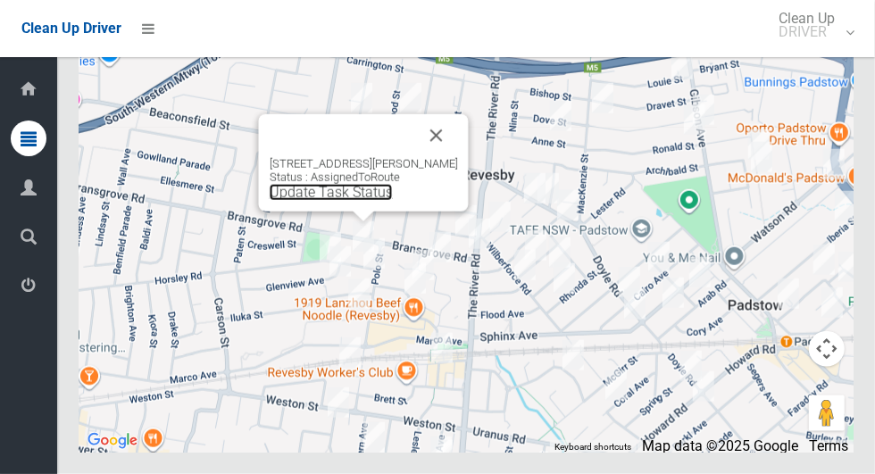
click at [352, 201] on link "Update Task Status" at bounding box center [331, 192] width 123 height 17
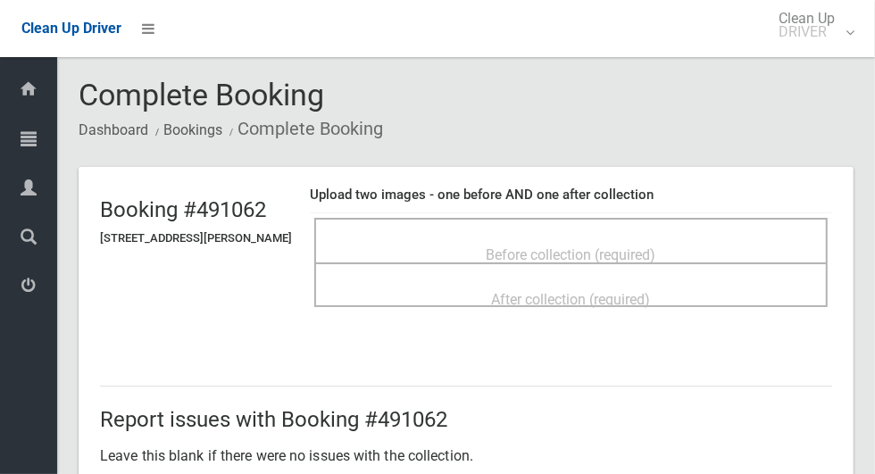
click at [656, 246] on span "Before collection (required)" at bounding box center [572, 254] width 170 height 17
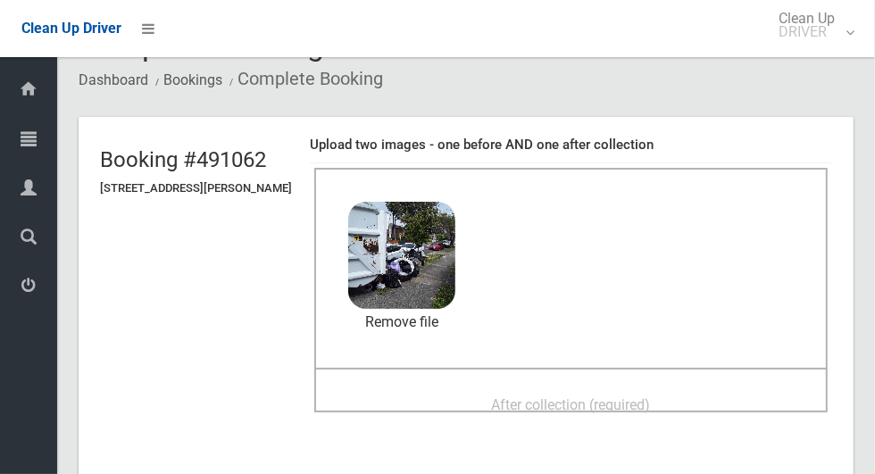
scroll to position [46, 0]
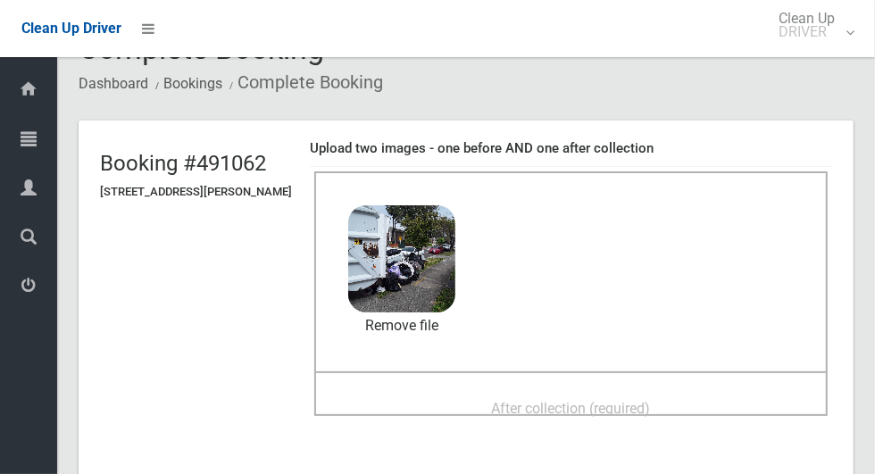
click at [720, 391] on div "After collection (required)" at bounding box center [571, 407] width 474 height 33
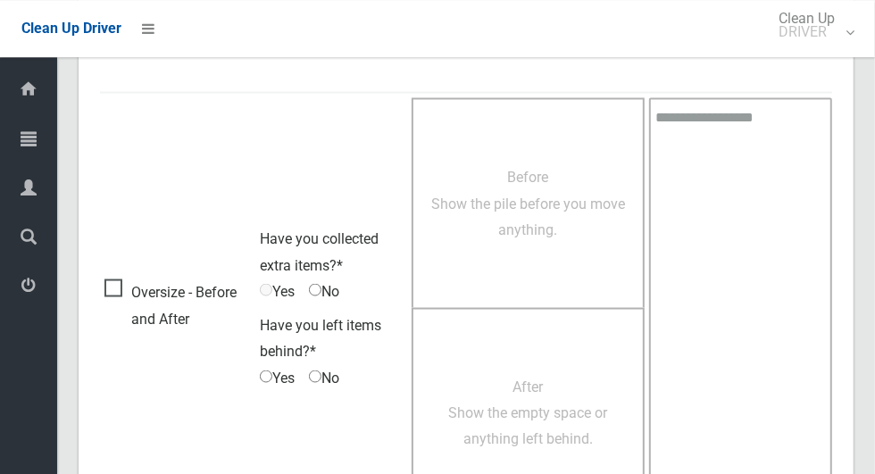
scroll to position [1461, 0]
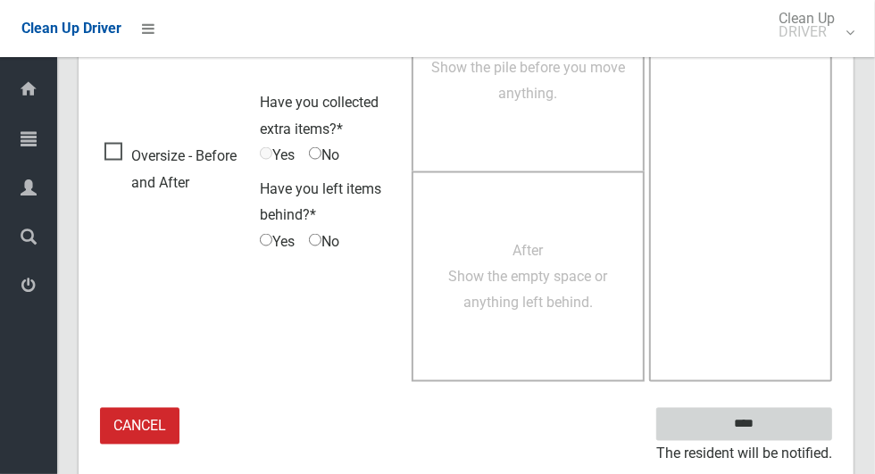
click at [814, 423] on input "****" at bounding box center [744, 424] width 176 height 33
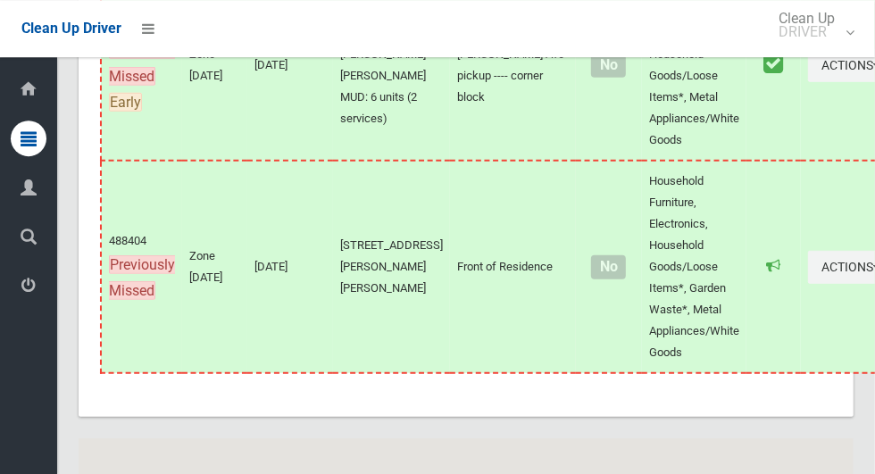
scroll to position [11529, 0]
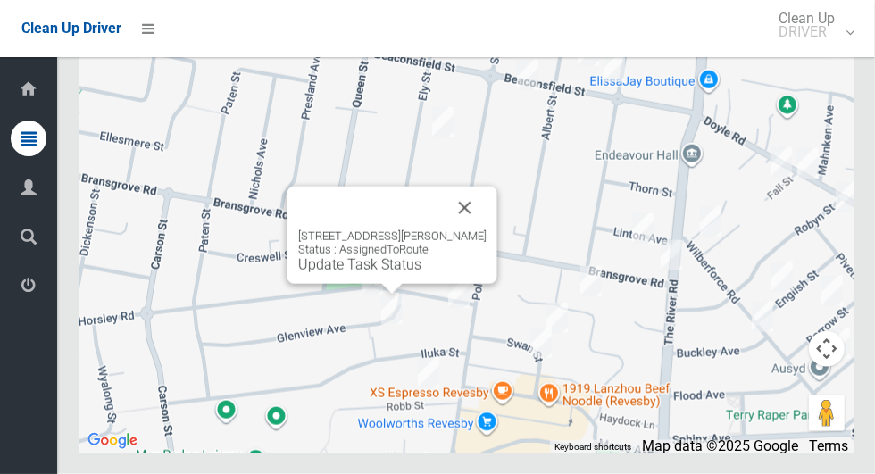
click at [479, 230] on button "Close" at bounding box center [465, 208] width 43 height 43
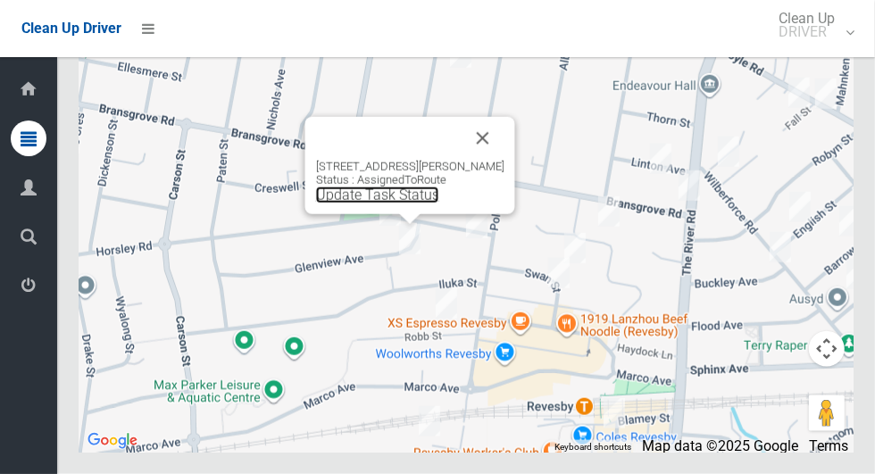
click at [411, 204] on link "Update Task Status" at bounding box center [377, 195] width 123 height 17
click at [394, 204] on link "Update Task Status" at bounding box center [377, 195] width 123 height 17
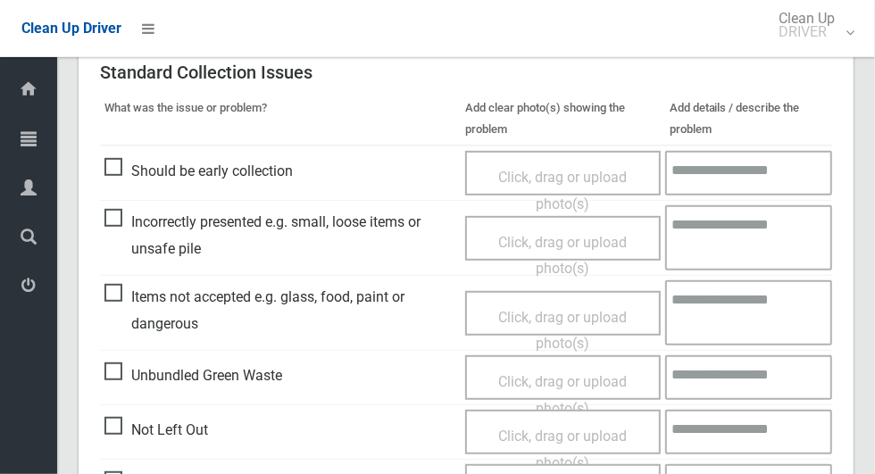
scroll to position [426, 0]
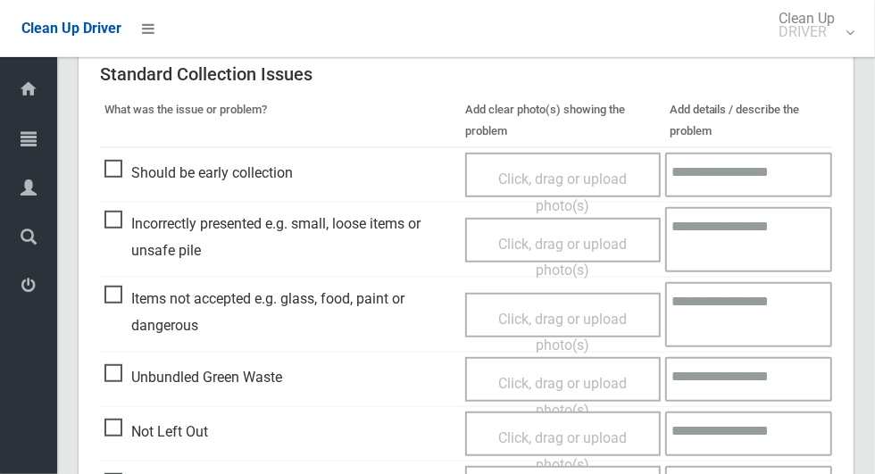
click at [125, 442] on span "Not Left Out" at bounding box center [156, 432] width 104 height 27
click at [595, 430] on span "Click, drag or upload photo(s)" at bounding box center [562, 452] width 129 height 44
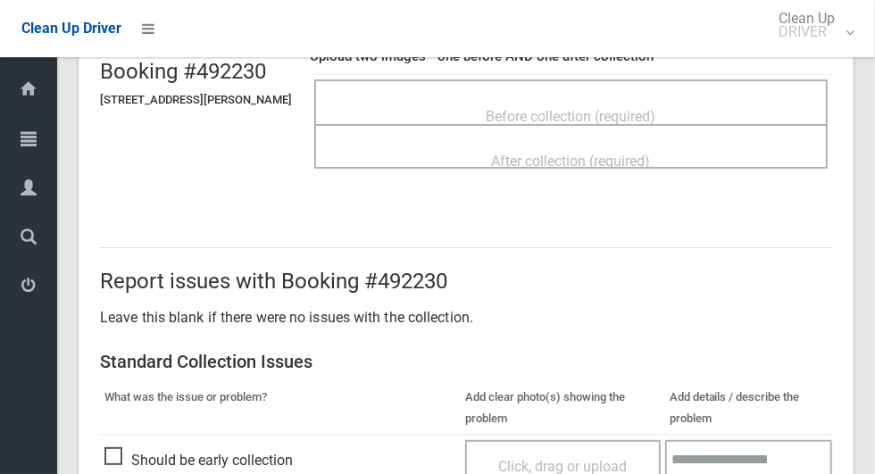
scroll to position [0, 0]
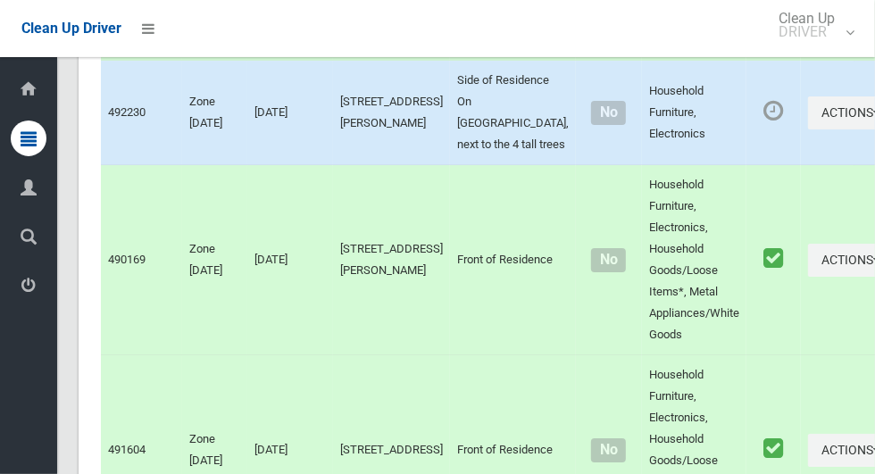
scroll to position [10186, 0]
click at [873, 120] on icon "button" at bounding box center [876, 113] width 7 height 13
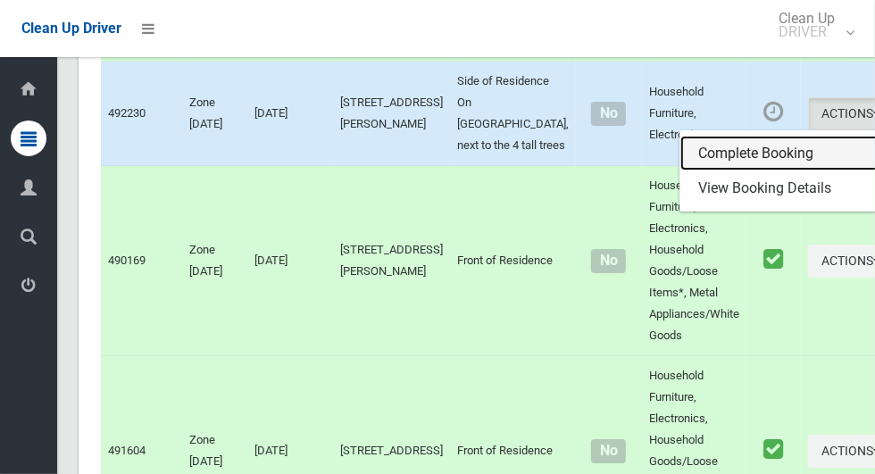
click at [771, 171] on link "Complete Booking" at bounding box center [786, 154] width 213 height 36
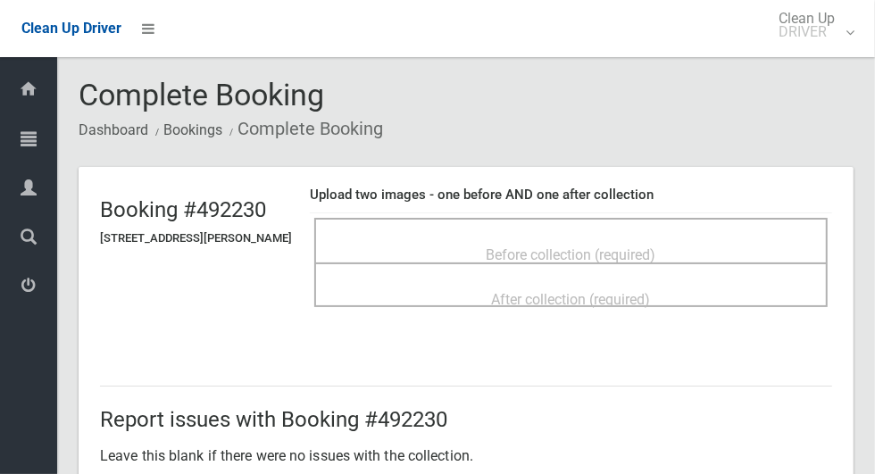
click at [656, 246] on span "Before collection (required)" at bounding box center [572, 254] width 170 height 17
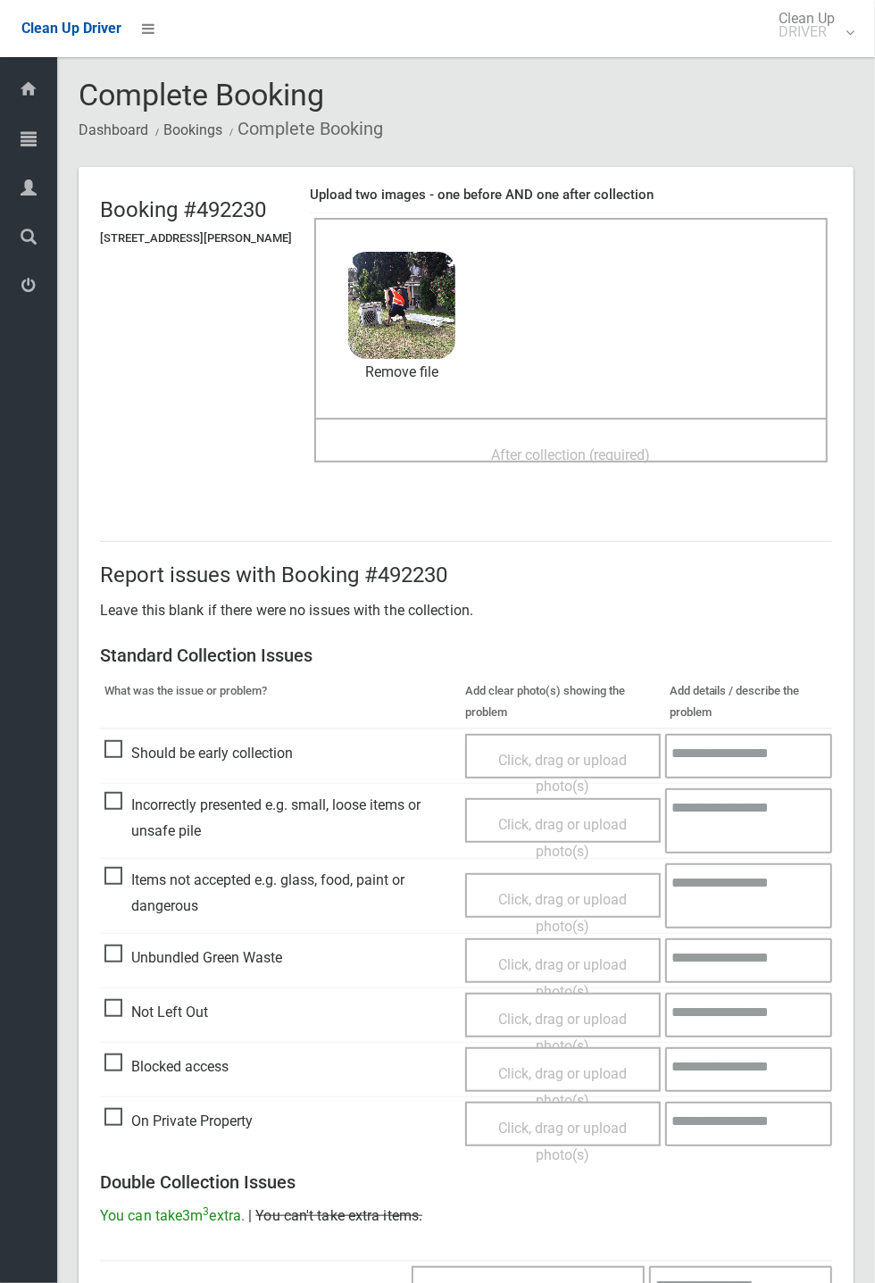
click at [626, 455] on span "After collection (required)" at bounding box center [571, 455] width 159 height 17
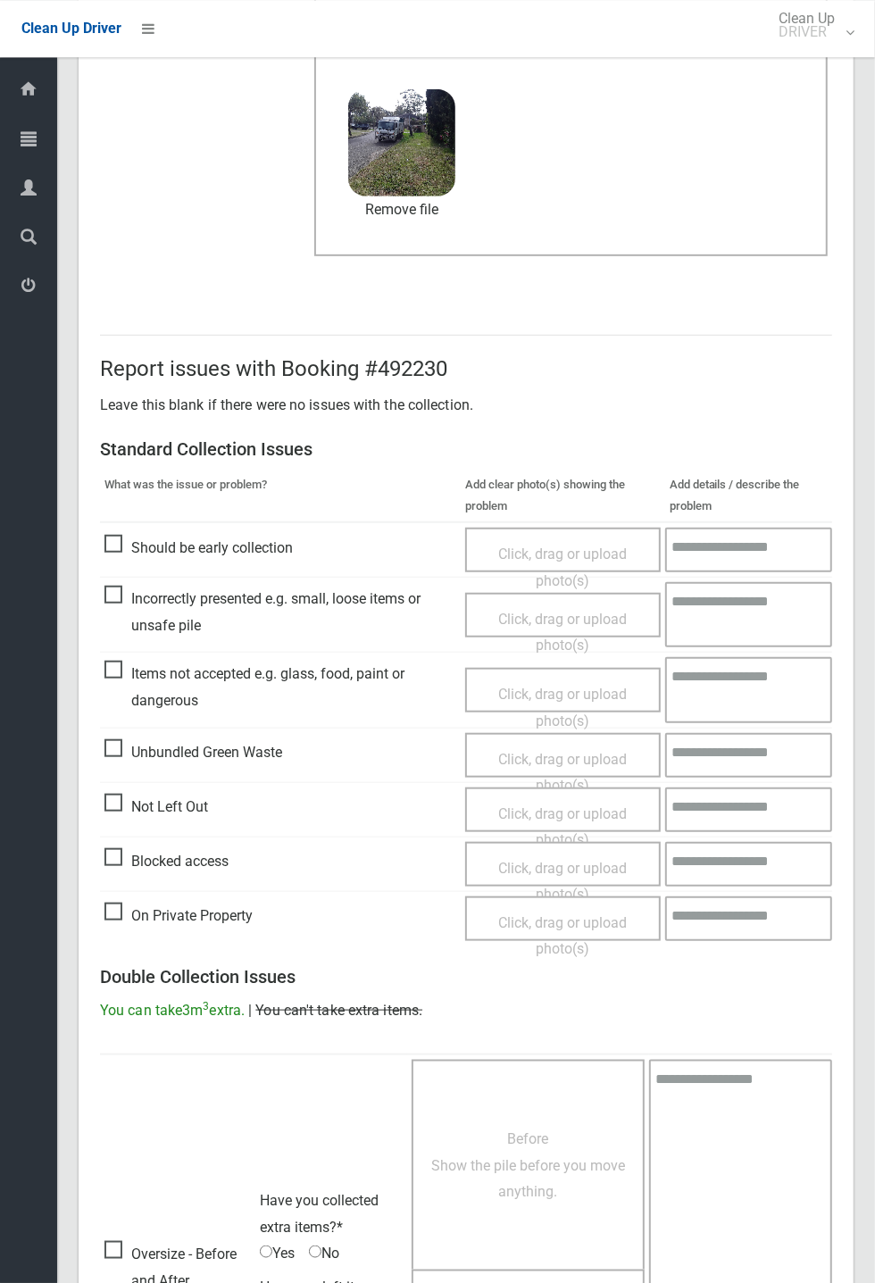
scroll to position [620, 0]
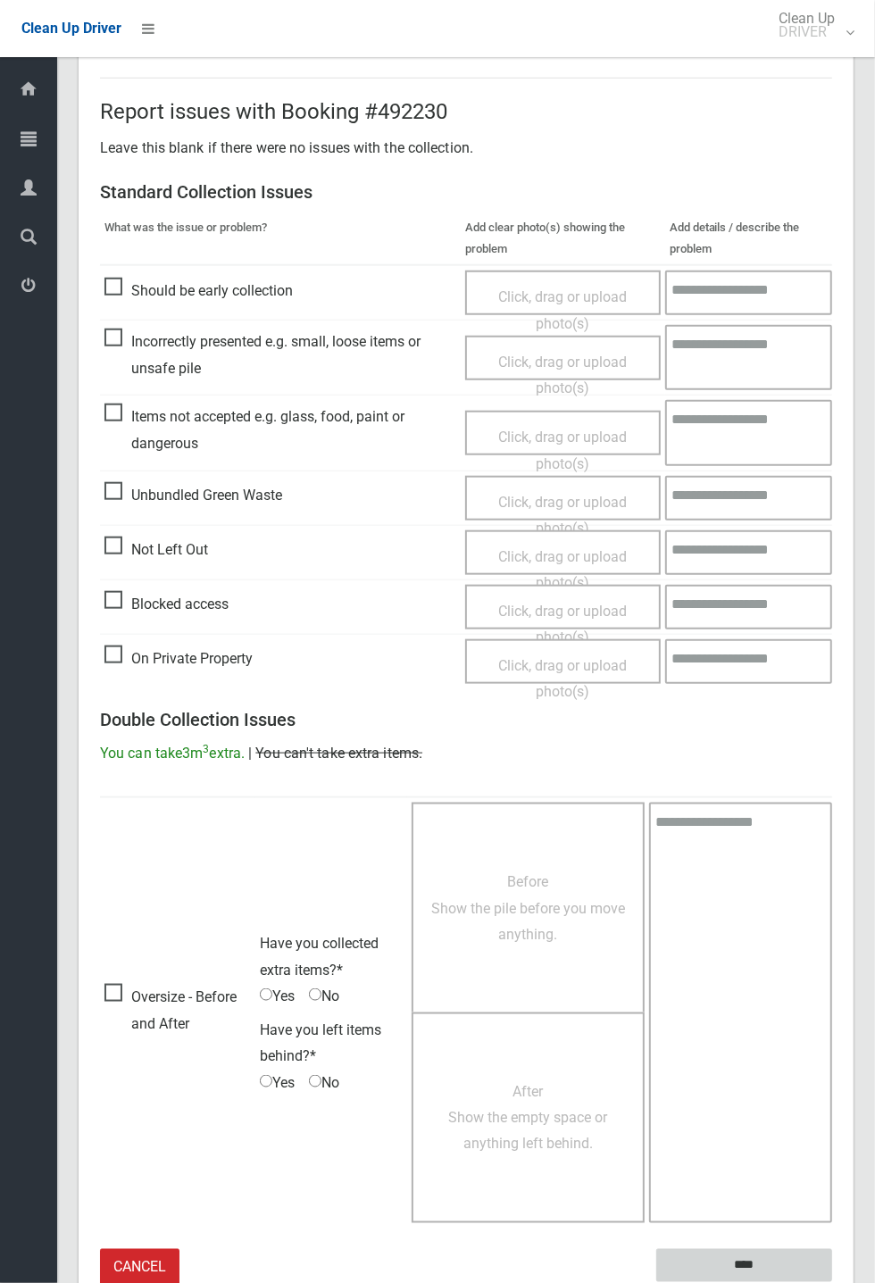
click at [758, 473] on input "****" at bounding box center [744, 1265] width 176 height 33
